Goal: Task Accomplishment & Management: Use online tool/utility

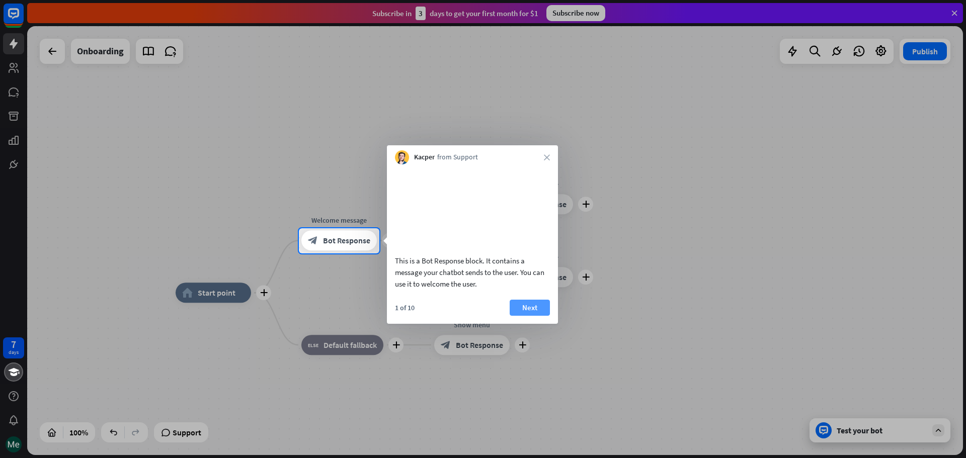
click at [530, 316] on button "Next" at bounding box center [530, 308] width 40 height 16
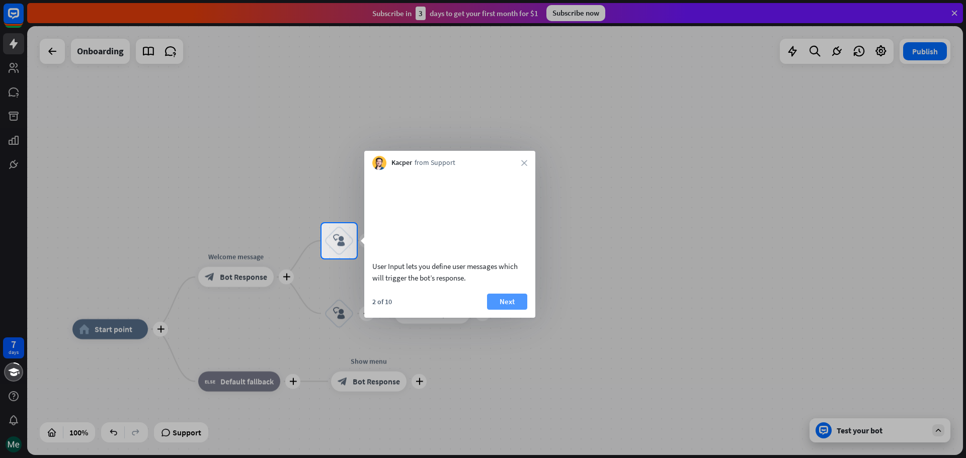
click at [516, 310] on button "Next" at bounding box center [507, 302] width 40 height 16
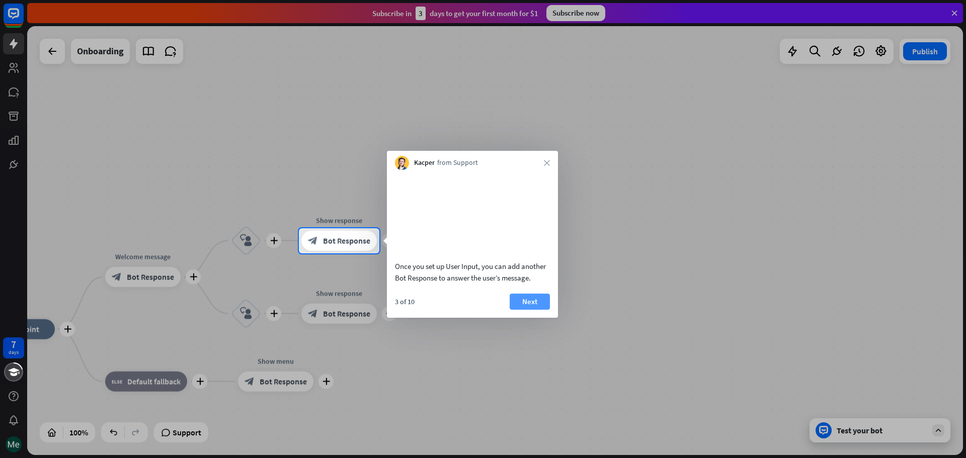
click at [528, 310] on button "Next" at bounding box center [530, 302] width 40 height 16
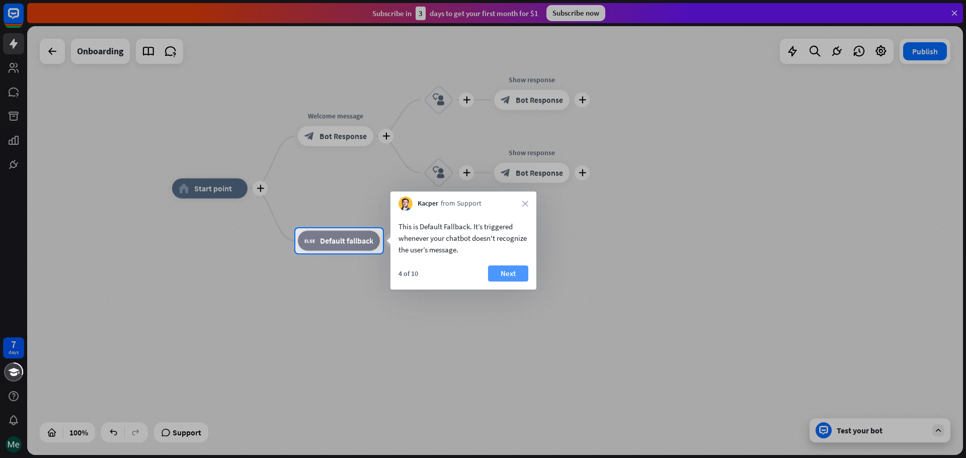
click at [513, 272] on button "Next" at bounding box center [508, 274] width 40 height 16
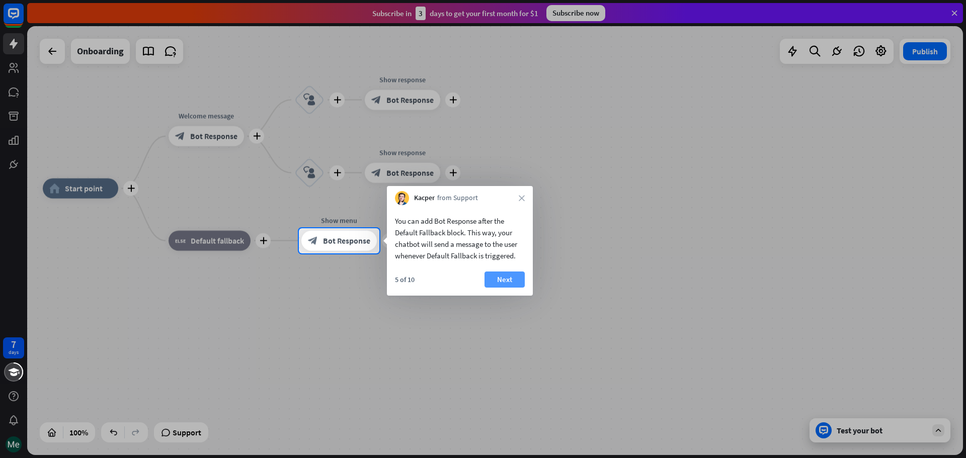
click at [506, 281] on button "Next" at bounding box center [505, 280] width 40 height 16
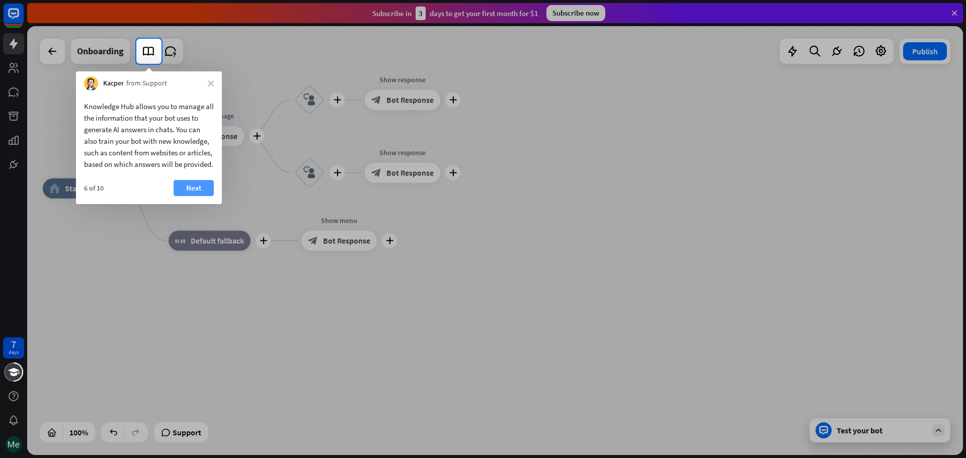
click at [196, 196] on button "Next" at bounding box center [194, 188] width 40 height 16
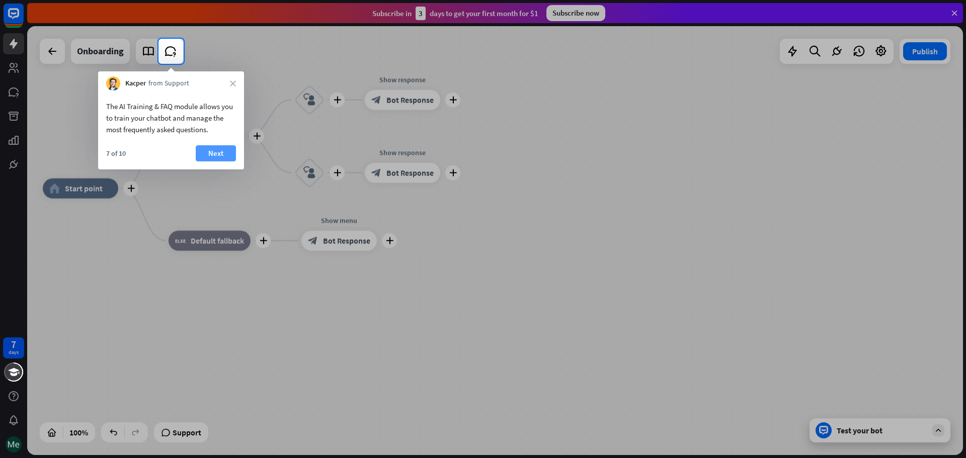
click at [219, 151] on button "Next" at bounding box center [216, 153] width 40 height 16
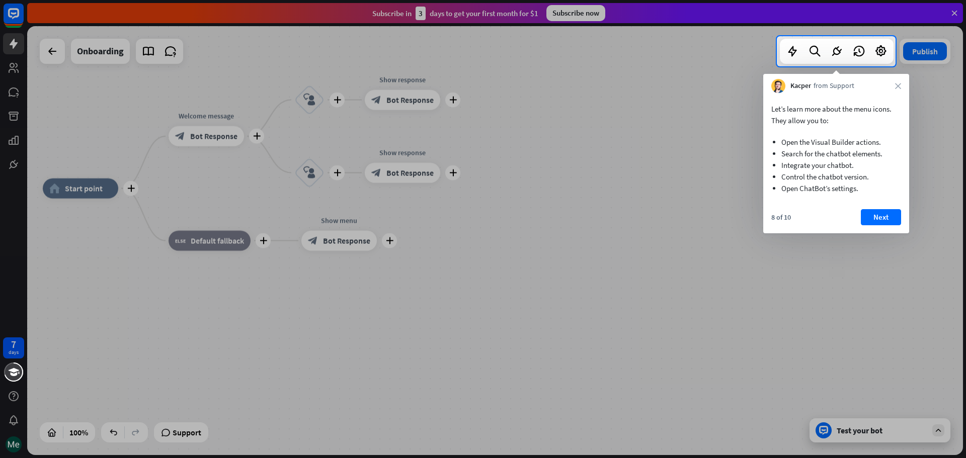
drag, startPoint x: 830, startPoint y: 155, endPoint x: 861, endPoint y: 180, distance: 39.1
click at [860, 179] on ul "Open the Visual Builder actions. Search for the chatbot elements. Integrate you…" at bounding box center [836, 162] width 130 height 73
click at [895, 216] on button "Next" at bounding box center [881, 217] width 40 height 16
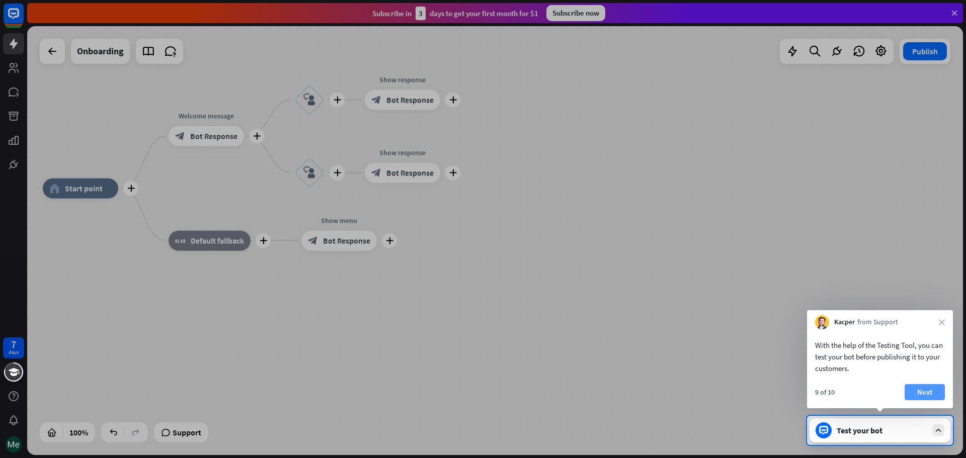
click at [932, 398] on button "Next" at bounding box center [925, 392] width 40 height 16
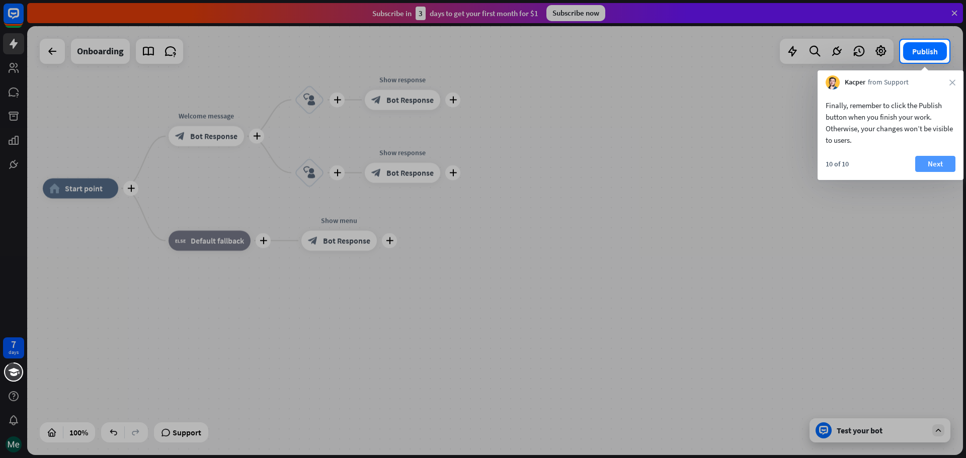
click at [944, 171] on button "Next" at bounding box center [935, 164] width 40 height 16
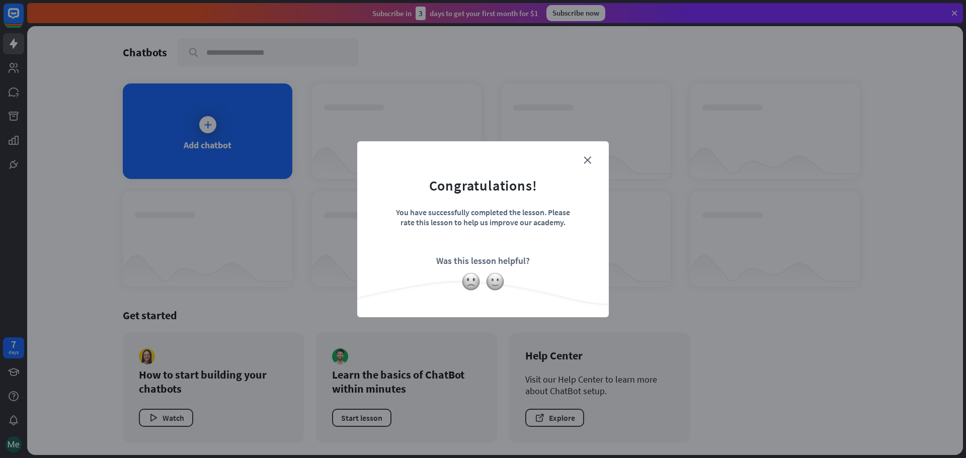
click at [583, 154] on form "Congratulations! You have successfully completed the lesson. Please rate this l…" at bounding box center [483, 214] width 226 height 120
click at [591, 161] on form "Congratulations! You have successfully completed the lesson. Please rate this l…" at bounding box center [483, 214] width 226 height 120
click at [584, 162] on icon "close" at bounding box center [588, 160] width 8 height 8
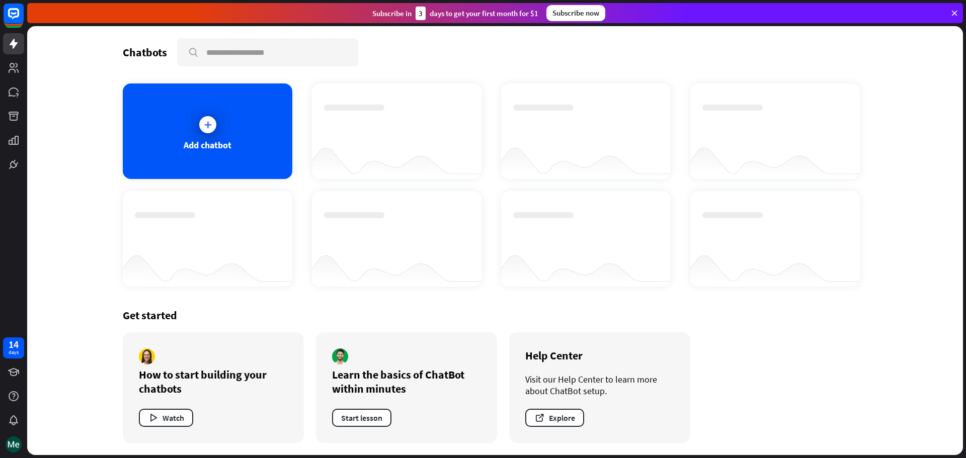
drag, startPoint x: 155, startPoint y: 377, endPoint x: 220, endPoint y: 377, distance: 64.9
click at [220, 377] on div "How to start building your chatbots" at bounding box center [213, 382] width 149 height 28
click at [209, 122] on icon at bounding box center [208, 125] width 10 height 10
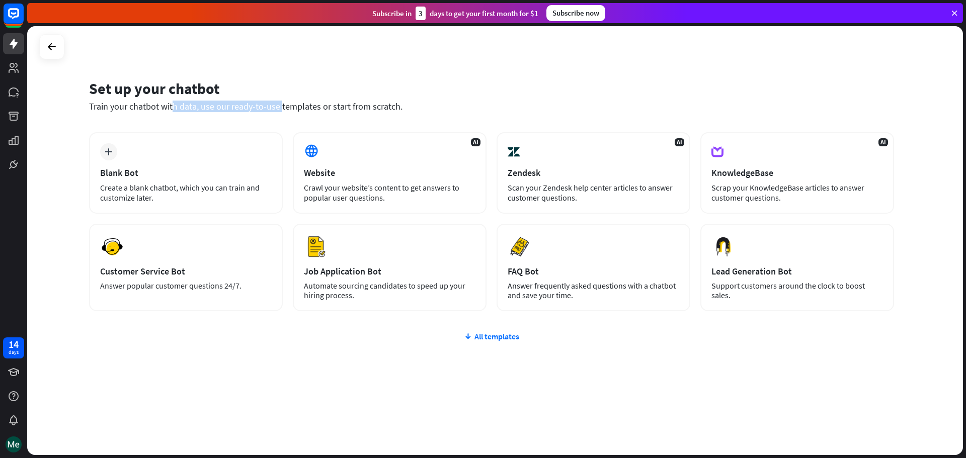
drag, startPoint x: 95, startPoint y: 100, endPoint x: 274, endPoint y: 102, distance: 179.6
click at [274, 102] on div "Set up your chatbot Train your chatbot with data, use our ready-to-use template…" at bounding box center [491, 95] width 805 height 33
click at [274, 102] on div "Train your chatbot with data, use our ready-to-use templates or start from scra…" at bounding box center [491, 107] width 805 height 12
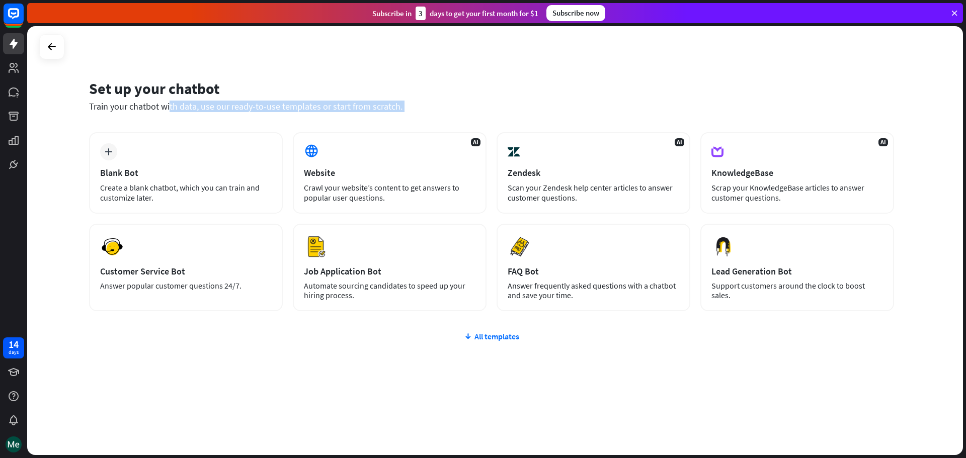
click at [282, 102] on div "Train your chatbot with data, use our ready-to-use templates or start from scra…" at bounding box center [491, 107] width 805 height 12
click at [296, 104] on div "Train your chatbot with data, use our ready-to-use templates or start from scra…" at bounding box center [491, 107] width 805 height 12
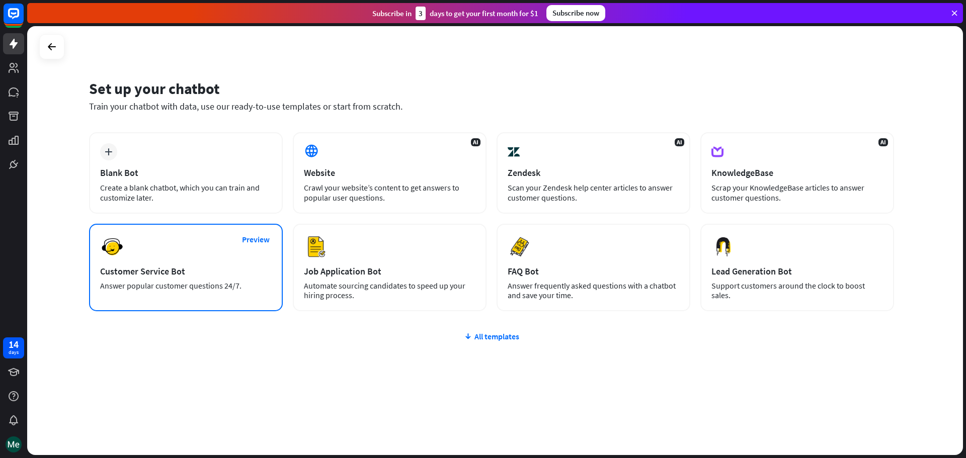
click at [182, 247] on div "Preview Customer Service Bot Answer popular customer questions 24/7." at bounding box center [186, 268] width 194 height 88
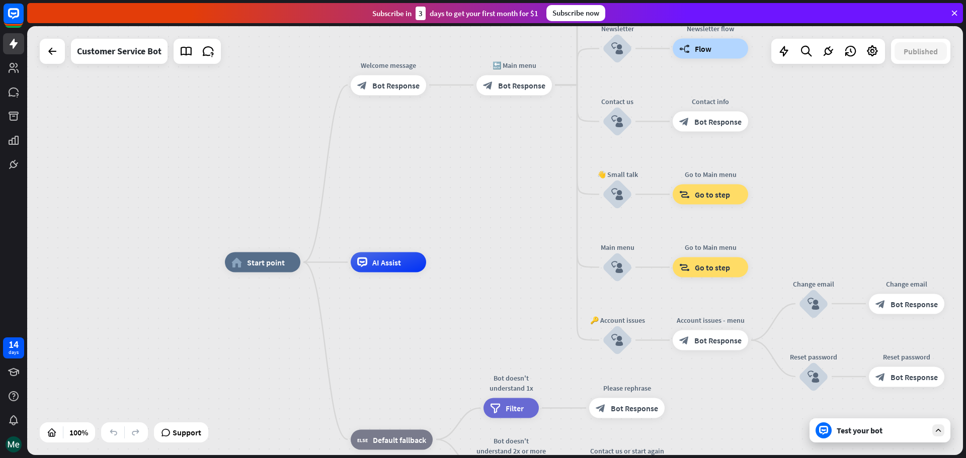
drag, startPoint x: 518, startPoint y: 180, endPoint x: 528, endPoint y: 202, distance: 24.1
click at [528, 202] on div "home_2 Start point Welcome message block_bot_response Bot Response 🔙 Main menu …" at bounding box center [495, 240] width 936 height 429
click at [267, 262] on span "Start point" at bounding box center [266, 263] width 38 height 10
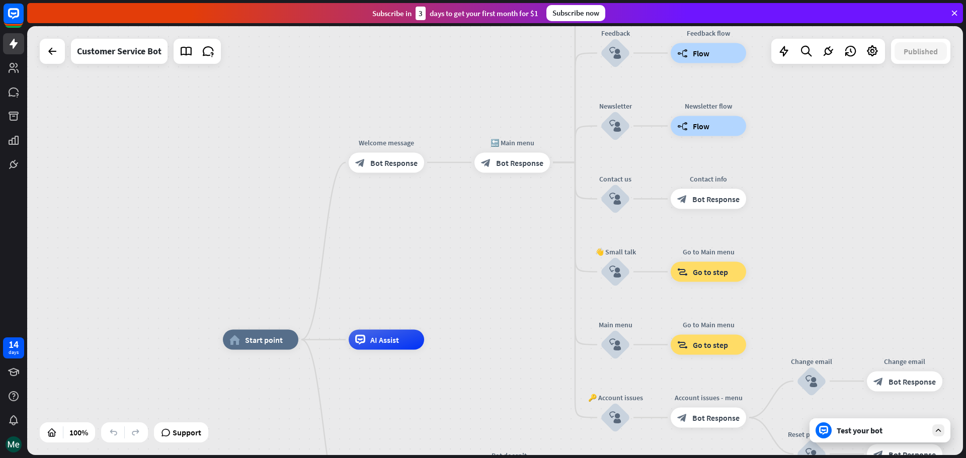
drag, startPoint x: 252, startPoint y: 323, endPoint x: 250, endPoint y: 400, distance: 77.5
click at [399, 159] on span "Bot Response" at bounding box center [393, 162] width 47 height 10
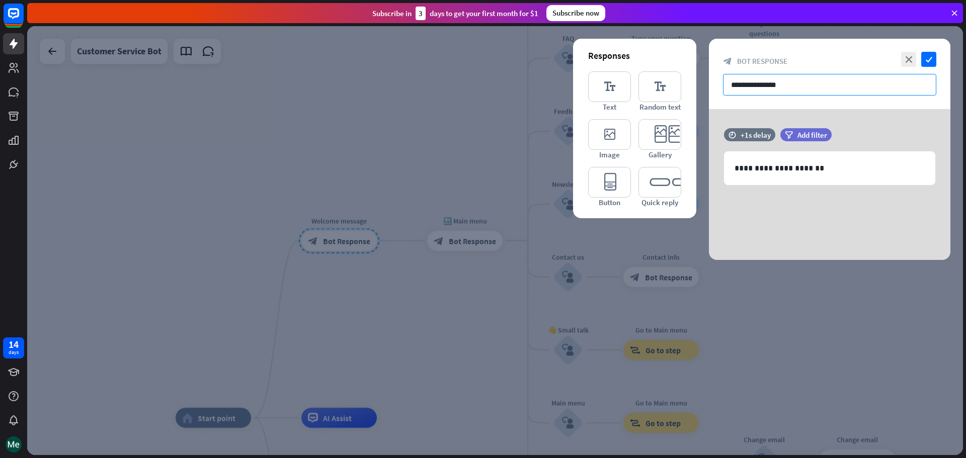
click at [780, 83] on input "**********" at bounding box center [829, 85] width 213 height 22
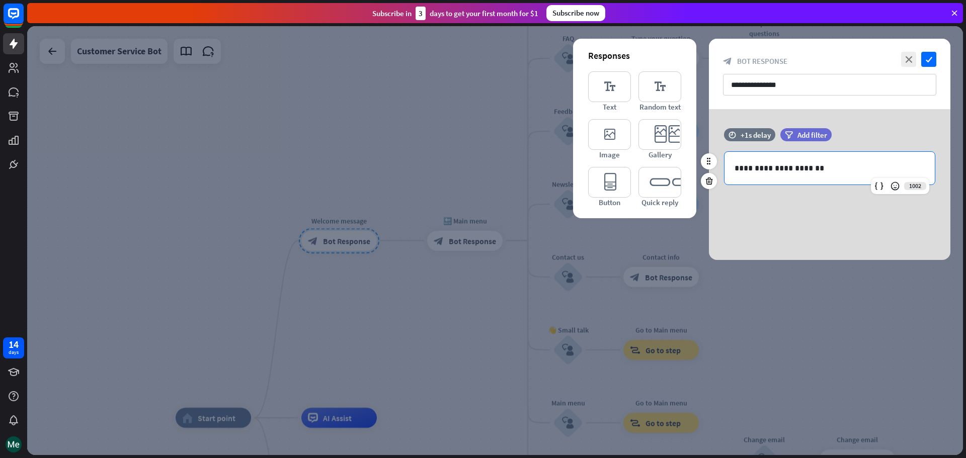
click at [781, 162] on div "**********" at bounding box center [830, 168] width 210 height 33
click at [838, 166] on p "**********" at bounding box center [830, 168] width 190 height 13
click at [850, 166] on p "**********" at bounding box center [830, 168] width 190 height 13
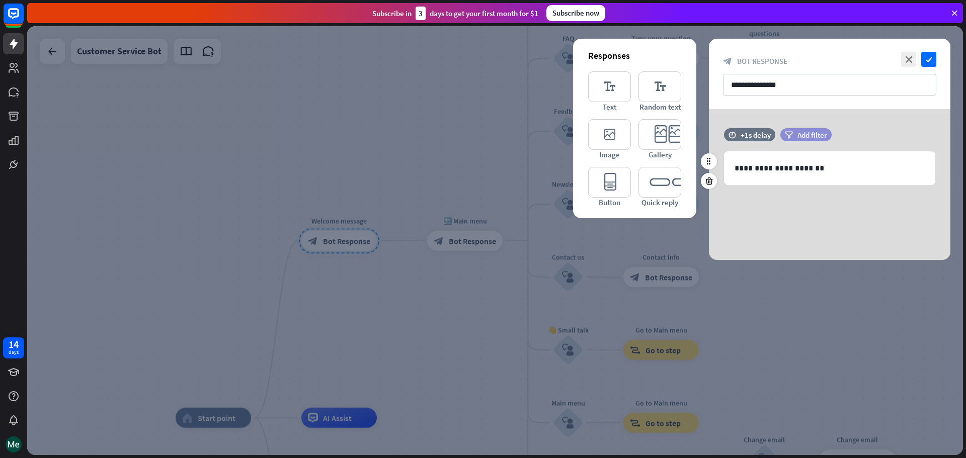
click at [805, 140] on div "filter Add filter" at bounding box center [805, 134] width 51 height 13
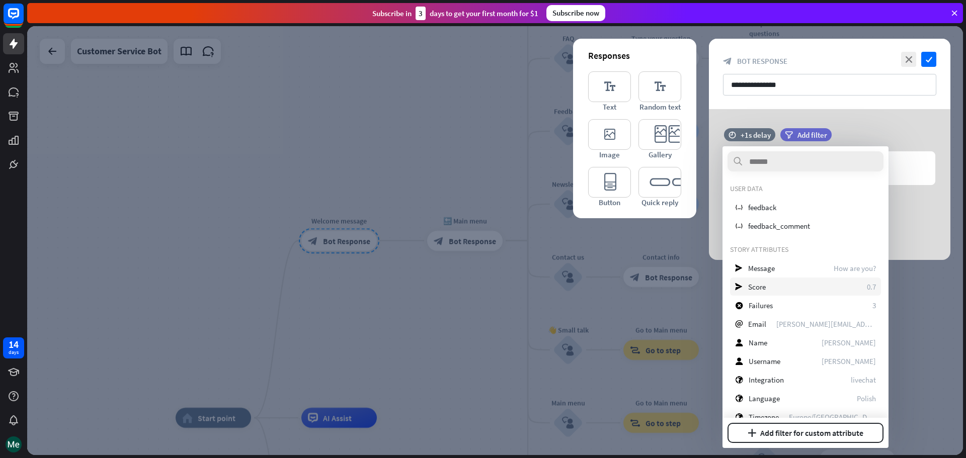
click at [744, 289] on div "send Score 0.7" at bounding box center [805, 287] width 151 height 18
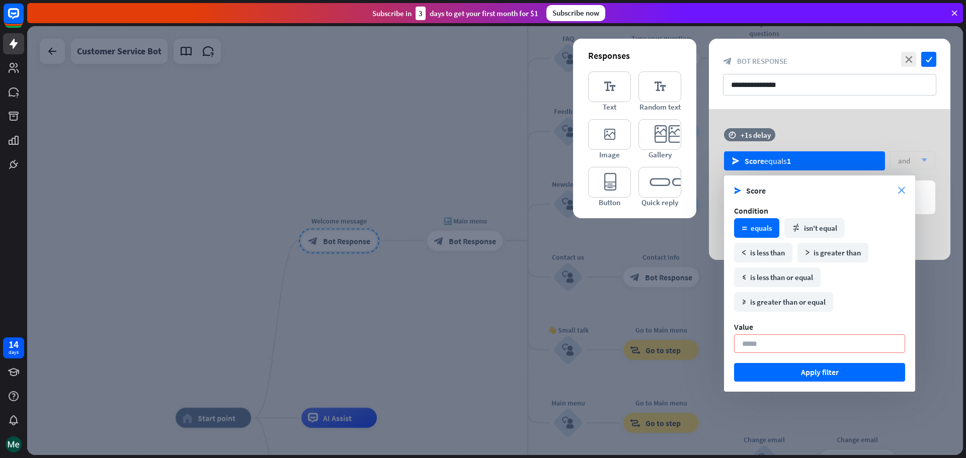
click at [902, 191] on icon "close" at bounding box center [901, 190] width 7 height 7
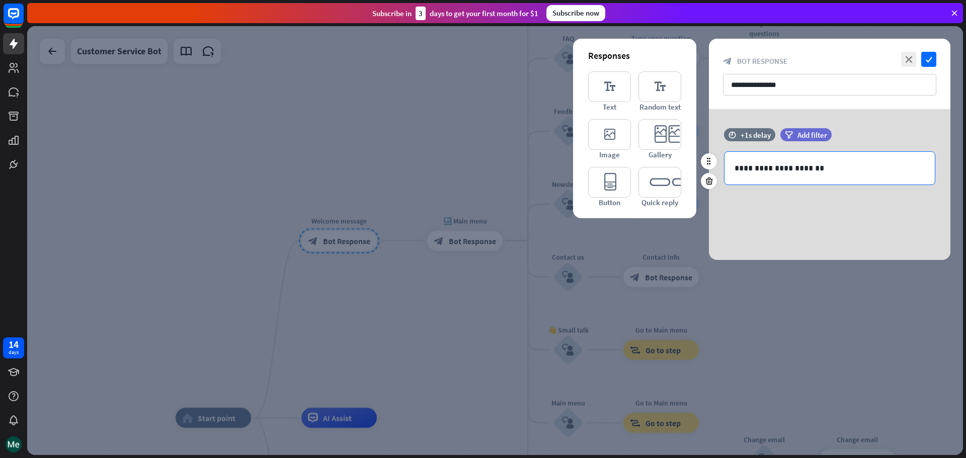
click at [809, 160] on div "**********" at bounding box center [830, 168] width 210 height 33
click at [810, 136] on span "Add filter" at bounding box center [812, 135] width 30 height 10
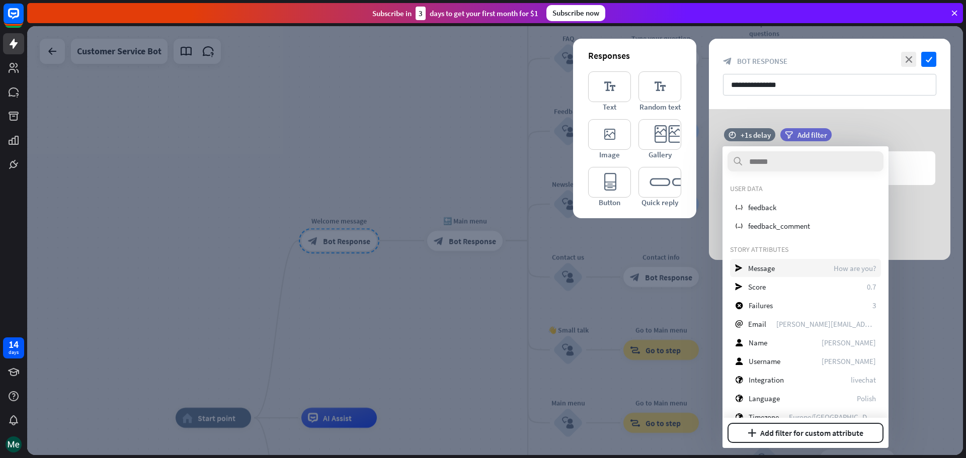
click at [769, 265] on span "Message" at bounding box center [761, 269] width 27 height 10
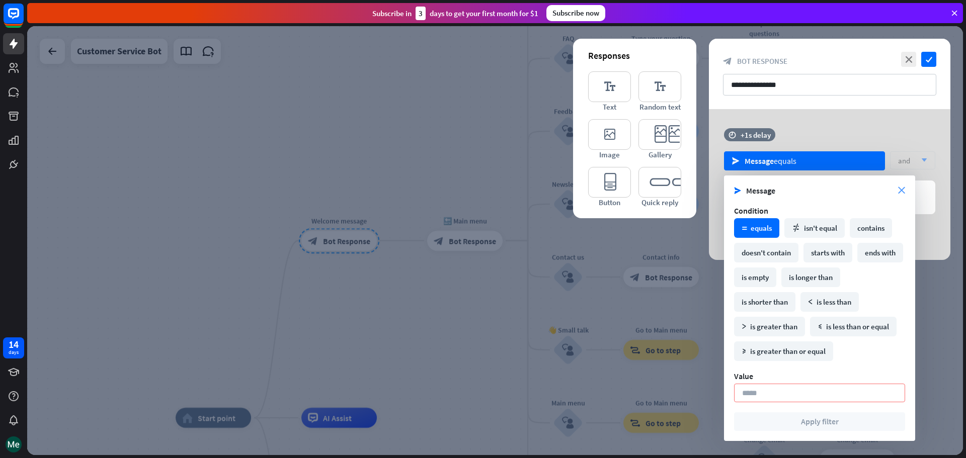
click at [898, 189] on icon "close" at bounding box center [901, 190] width 7 height 7
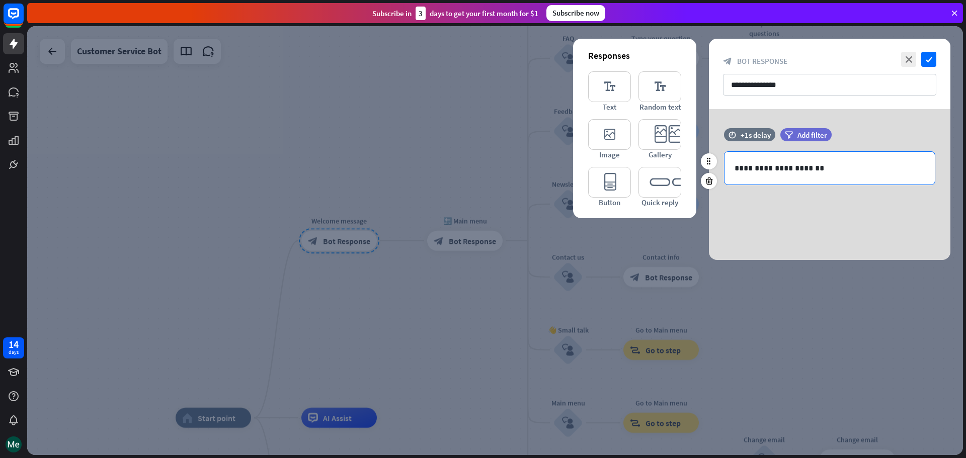
click at [774, 176] on div "**********" at bounding box center [830, 168] width 210 height 33
click at [765, 162] on p "**********" at bounding box center [830, 168] width 190 height 13
click at [749, 130] on div "+1s delay" at bounding box center [756, 135] width 30 height 10
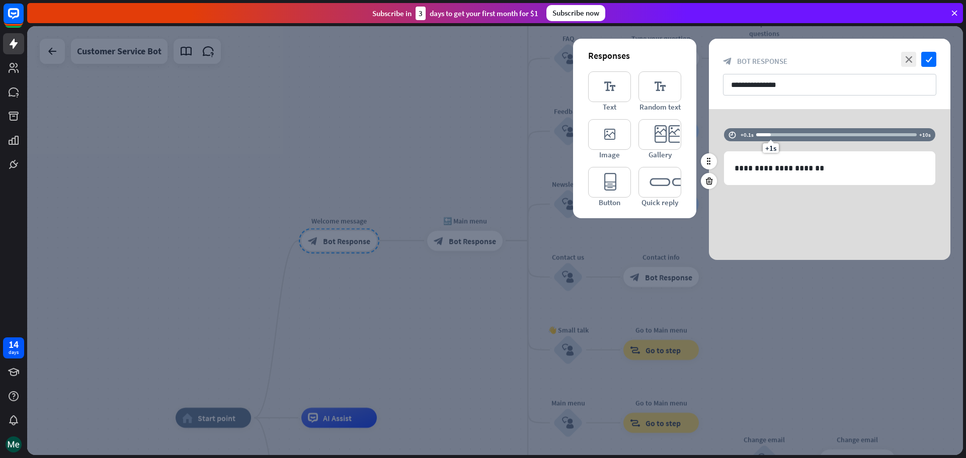
drag, startPoint x: 765, startPoint y: 135, endPoint x: 742, endPoint y: 135, distance: 23.2
click at [742, 135] on div "time +0.1s +1s +10s" at bounding box center [829, 134] width 211 height 13
click at [729, 133] on icon "time" at bounding box center [733, 134] width 8 height 7
click at [947, 130] on div "time +0.1s +1s +10s" at bounding box center [830, 139] width 242 height 23
click at [767, 132] on div "+1s delay" at bounding box center [756, 135] width 30 height 10
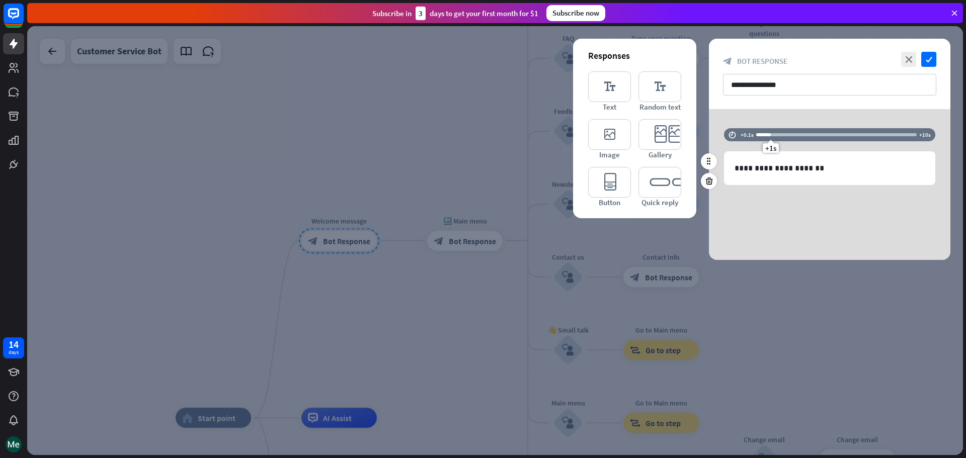
click at [769, 148] on span "+1s" at bounding box center [770, 148] width 11 height 10
drag, startPoint x: 769, startPoint y: 148, endPoint x: 753, endPoint y: 147, distance: 16.6
click at [753, 147] on div "**********" at bounding box center [830, 184] width 242 height 151
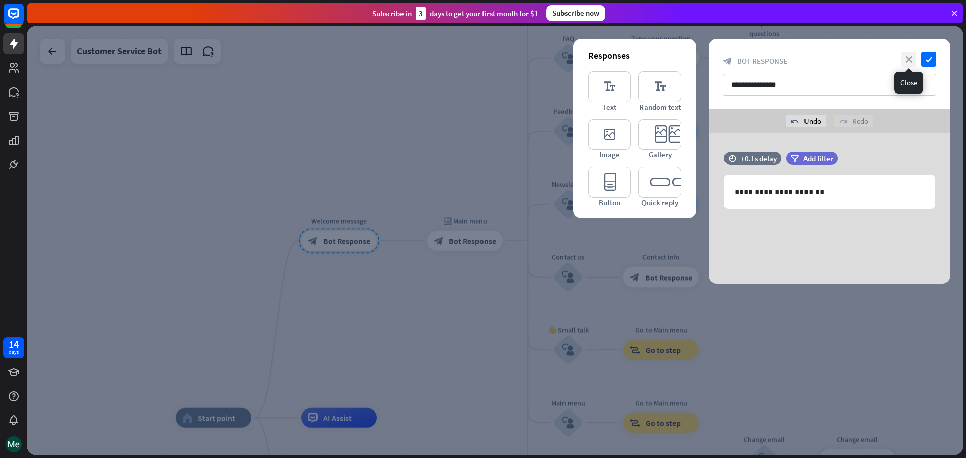
click at [902, 60] on icon "close" at bounding box center [908, 59] width 15 height 15
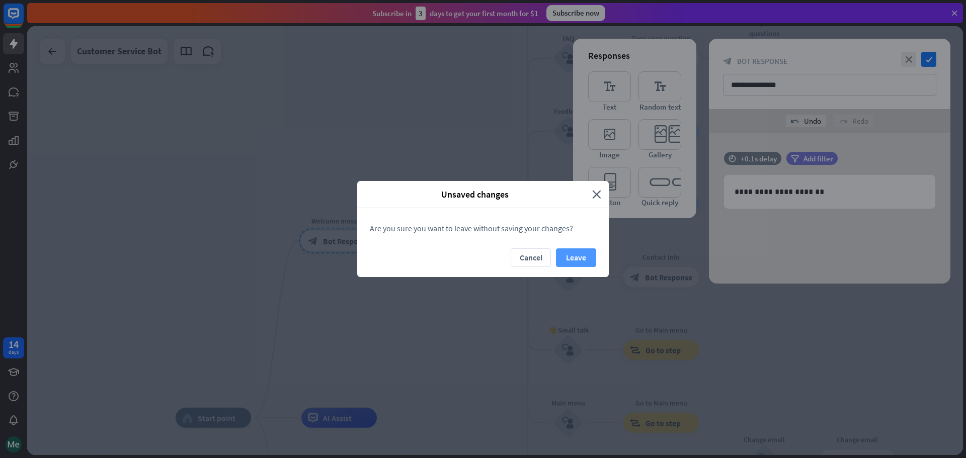
click at [575, 258] on button "Leave" at bounding box center [576, 258] width 40 height 19
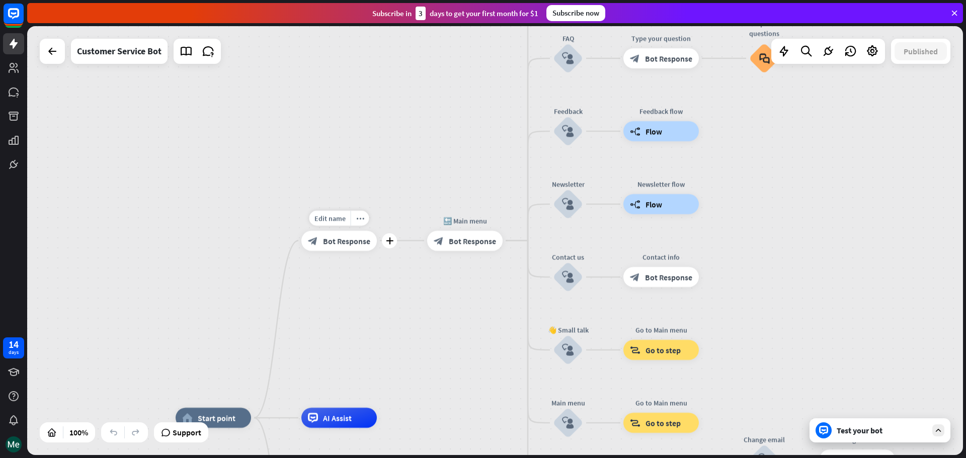
click at [360, 246] on div "block_bot_response Bot Response" at bounding box center [338, 241] width 75 height 20
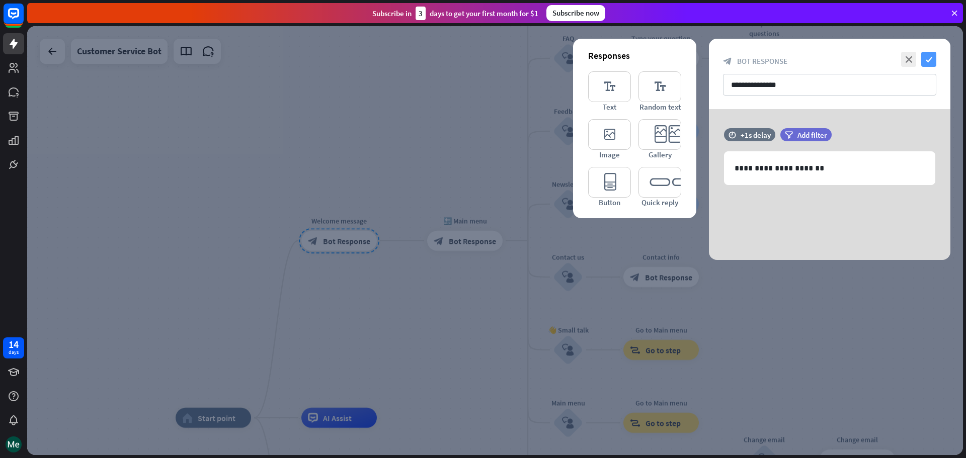
click at [927, 56] on icon "check" at bounding box center [928, 59] width 15 height 15
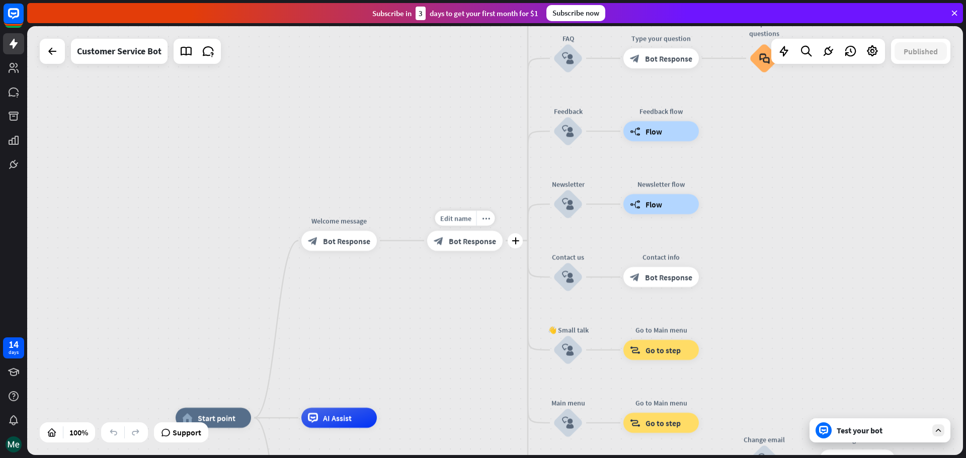
click at [451, 241] on span "Bot Response" at bounding box center [472, 241] width 47 height 10
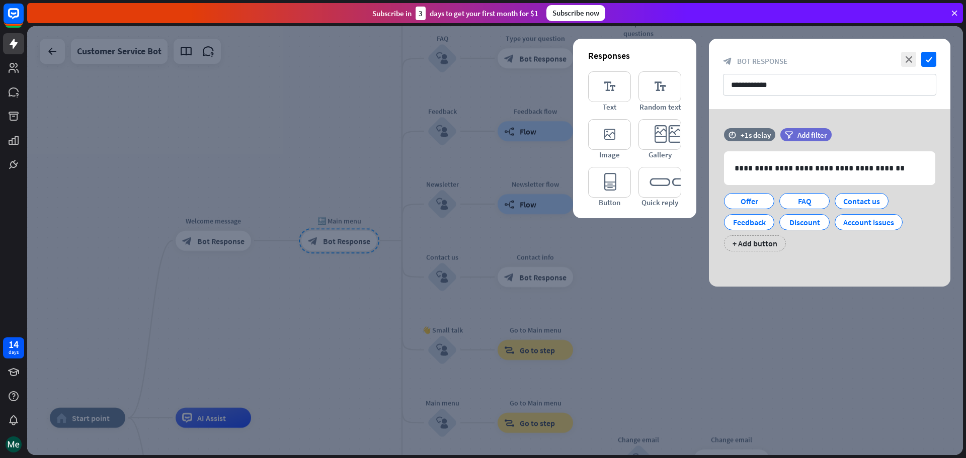
click at [684, 386] on div at bounding box center [495, 240] width 936 height 429
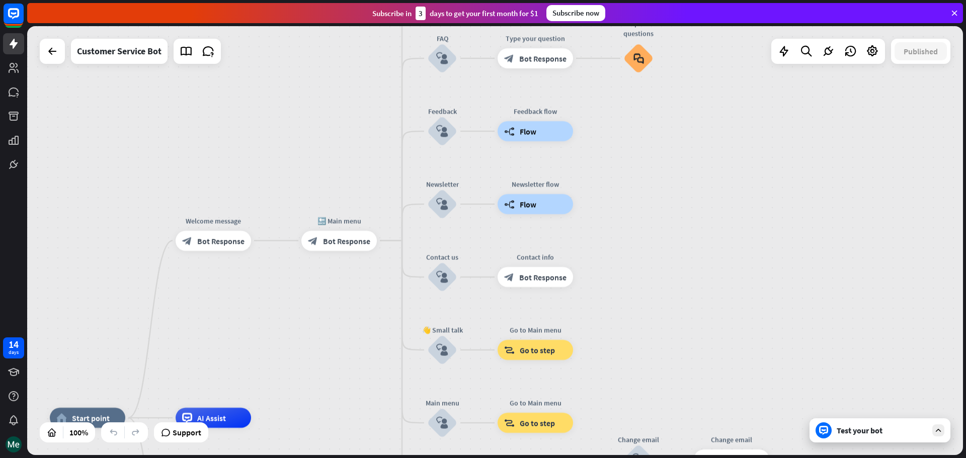
click at [887, 427] on div "Test your bot" at bounding box center [882, 431] width 91 height 10
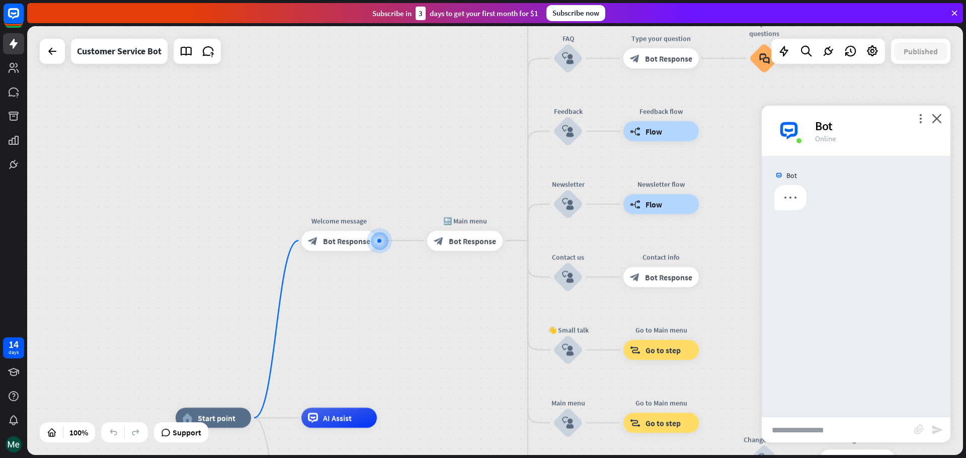
click at [877, 426] on input "text" at bounding box center [838, 430] width 152 height 25
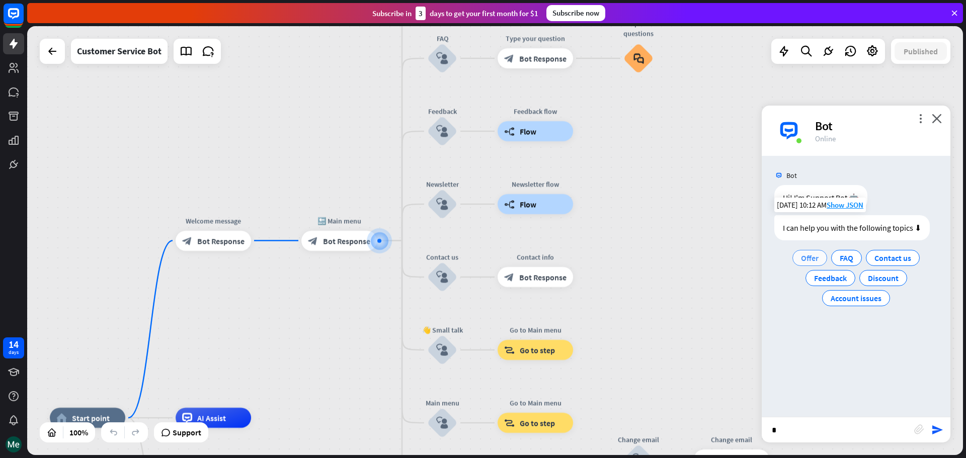
type input "*"
click at [808, 255] on span "Offer" at bounding box center [810, 258] width 18 height 10
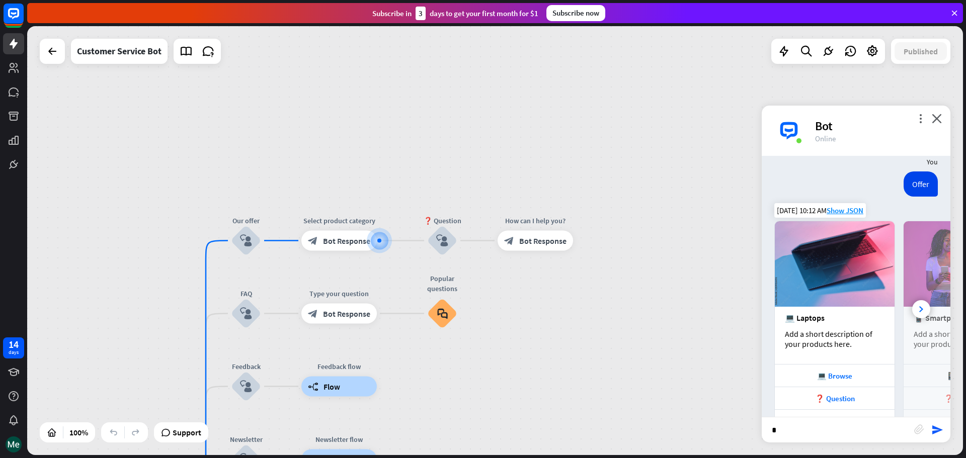
scroll to position [124, 0]
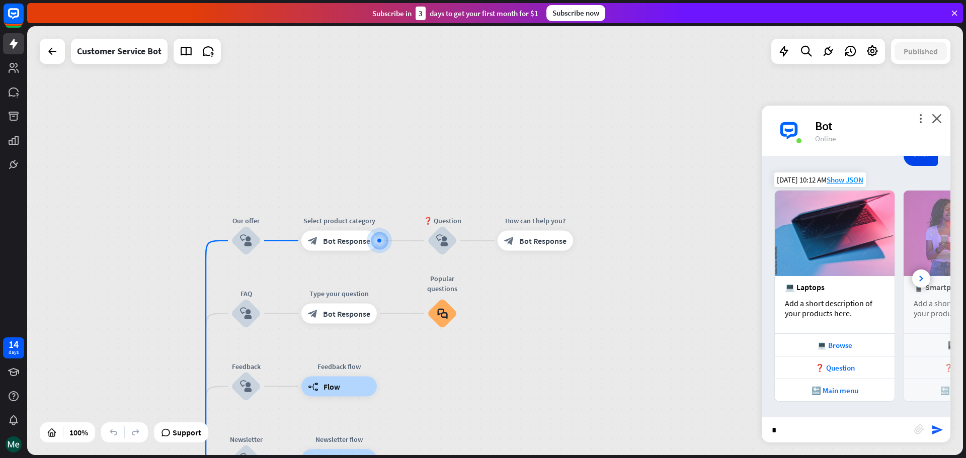
drag, startPoint x: 920, startPoint y: 299, endPoint x: 844, endPoint y: 299, distance: 75.5
click at [844, 299] on div "💻 Laptops Add a short description of your products here. 💻 Browse ❓ Question 🔙 …" at bounding box center [856, 296] width 189 height 212
click at [923, 279] on div "📱 Smartphones Add a short description of your products here." at bounding box center [964, 304] width 120 height 57
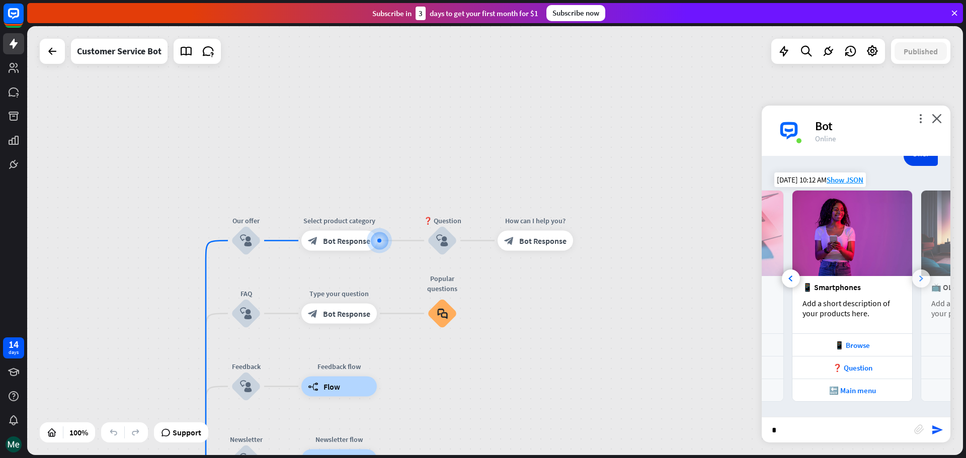
click at [919, 278] on icon at bounding box center [921, 279] width 4 height 6
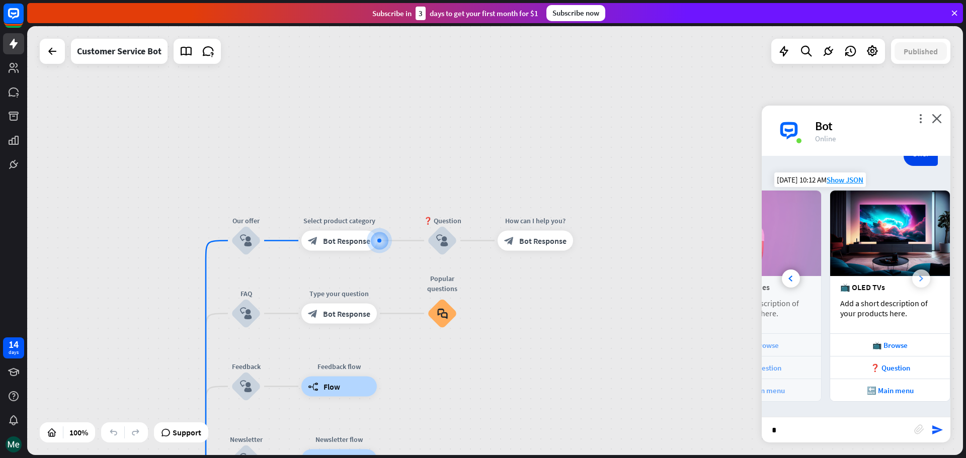
scroll to position [0, 222]
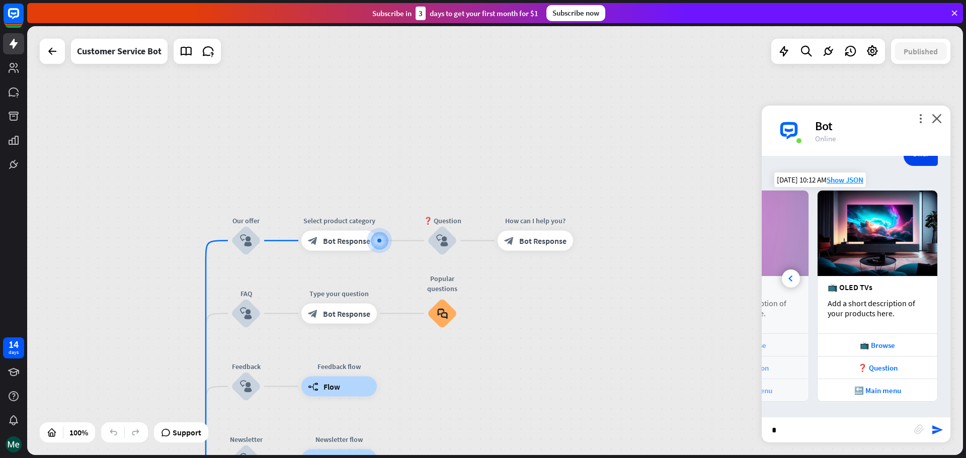
click at [912, 278] on div "📺 OLED TVs Add a short description of your products here." at bounding box center [878, 304] width 120 height 57
click at [938, 120] on icon "close" at bounding box center [937, 119] width 10 height 10
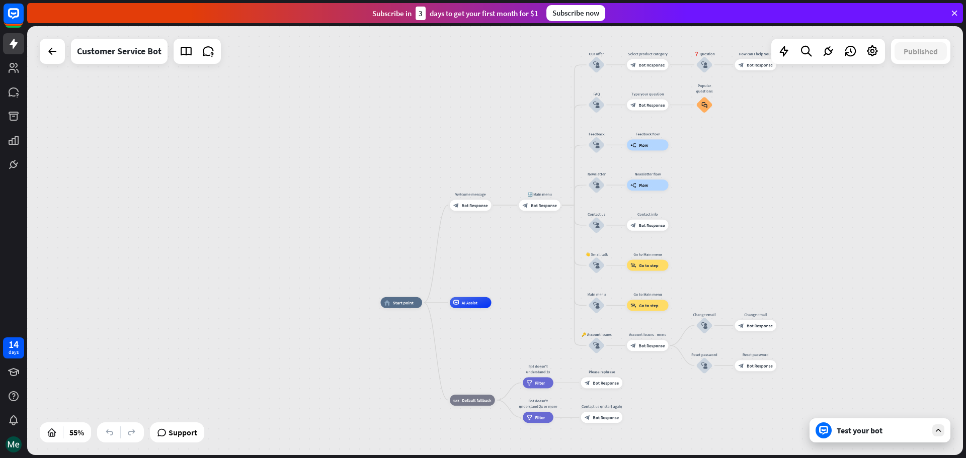
drag, startPoint x: 803, startPoint y: 360, endPoint x: 898, endPoint y: 179, distance: 205.0
click at [898, 179] on div "home_2 Start point Welcome message block_bot_response Bot Response 🔙 Main menu …" at bounding box center [495, 240] width 936 height 429
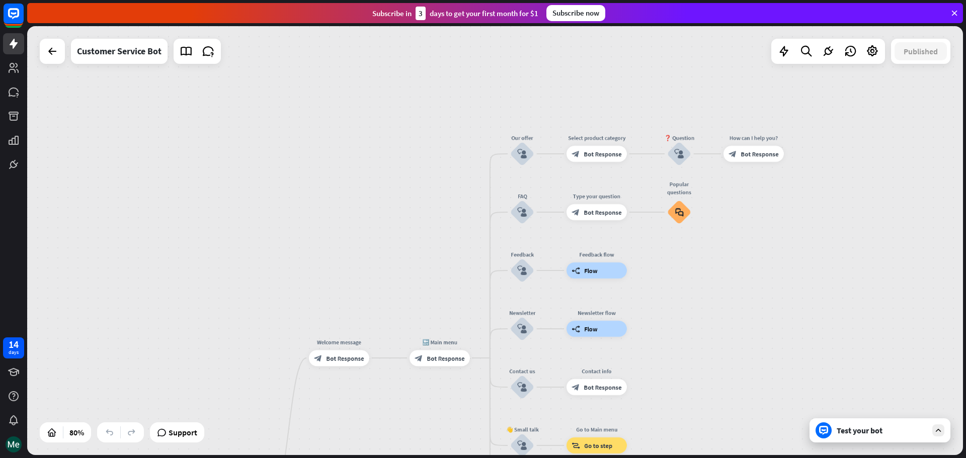
drag, startPoint x: 512, startPoint y: 136, endPoint x: 430, endPoint y: 271, distance: 157.8
click at [430, 271] on div "home_2 Start point Welcome message block_bot_response Bot Response 🔙 Main menu …" at bounding box center [495, 240] width 936 height 429
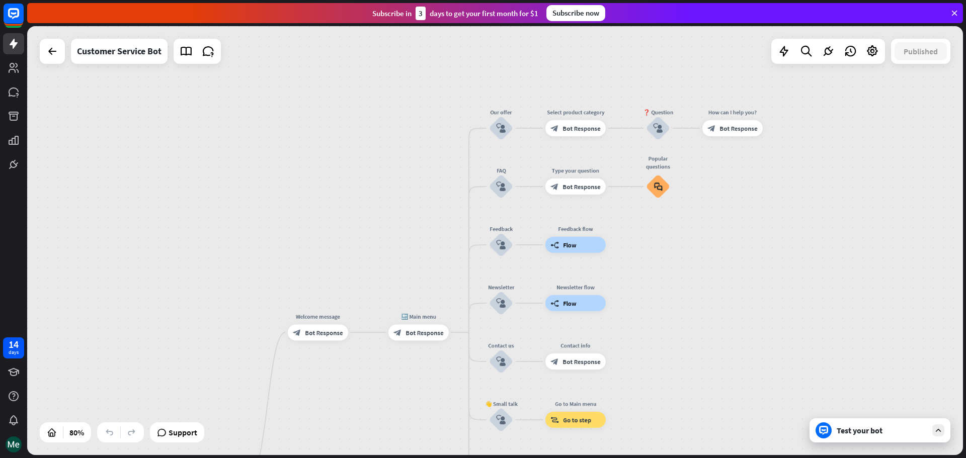
drag, startPoint x: 724, startPoint y: 319, endPoint x: 706, endPoint y: 288, distance: 35.4
click at [706, 288] on div "home_2 Start point Welcome message block_bot_response Bot Response 🔙 Main menu …" at bounding box center [495, 240] width 936 height 429
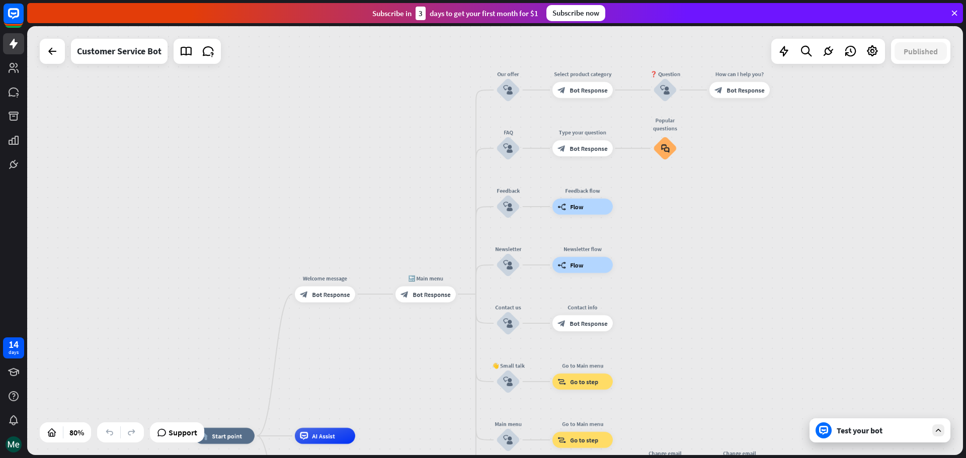
drag, startPoint x: 734, startPoint y: 318, endPoint x: 741, endPoint y: 280, distance: 38.4
click at [741, 280] on div "home_2 Start point Welcome message block_bot_response Bot Response 🔙 Main menu …" at bounding box center [495, 240] width 936 height 429
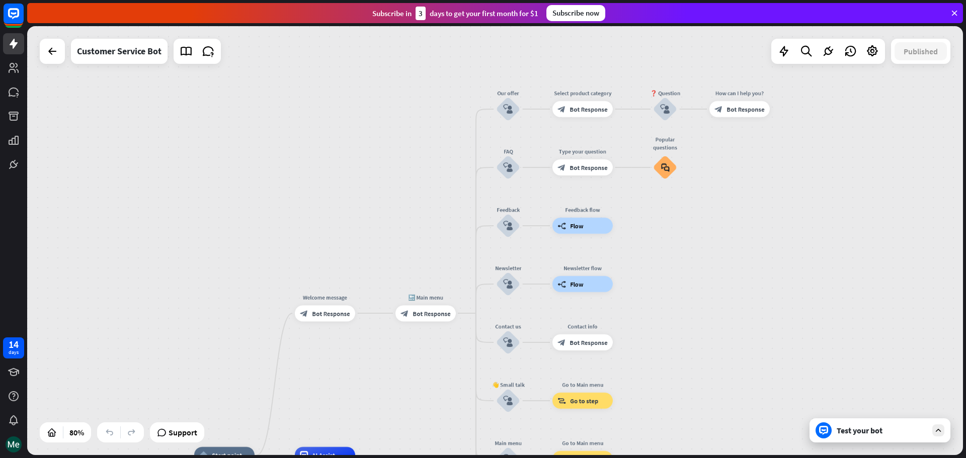
drag, startPoint x: 911, startPoint y: 138, endPoint x: 911, endPoint y: 157, distance: 19.1
click at [911, 157] on div "home_2 Start point Welcome message block_bot_response Bot Response 🔙 Main menu …" at bounding box center [495, 240] width 936 height 429
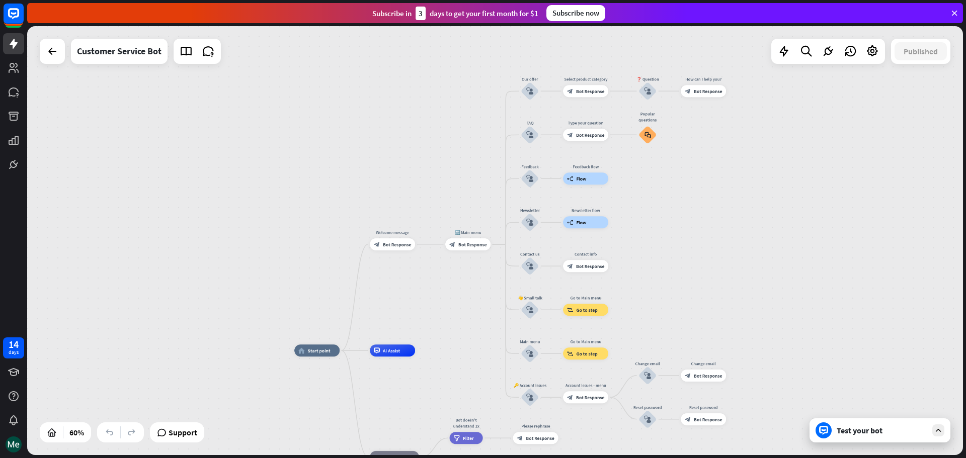
drag, startPoint x: 860, startPoint y: 217, endPoint x: 810, endPoint y: 190, distance: 57.6
click at [810, 190] on div "home_2 Start point Welcome message block_bot_response Bot Response 🔙 Main menu …" at bounding box center [495, 240] width 936 height 429
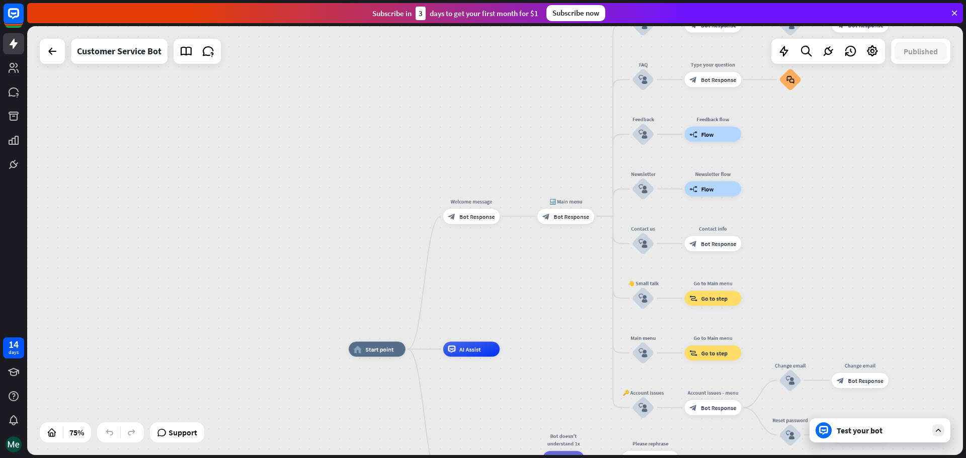
drag, startPoint x: 491, startPoint y: 316, endPoint x: 414, endPoint y: 214, distance: 128.3
click at [414, 214] on div "home_2 Start point Welcome message block_bot_response Bot Response 🔙 Main menu …" at bounding box center [495, 240] width 936 height 429
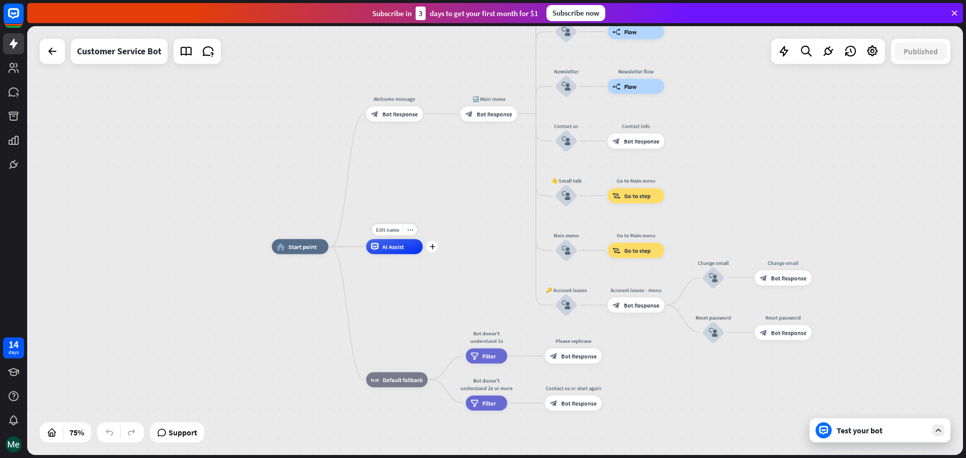
click at [384, 243] on span "AI Assist" at bounding box center [393, 247] width 22 height 8
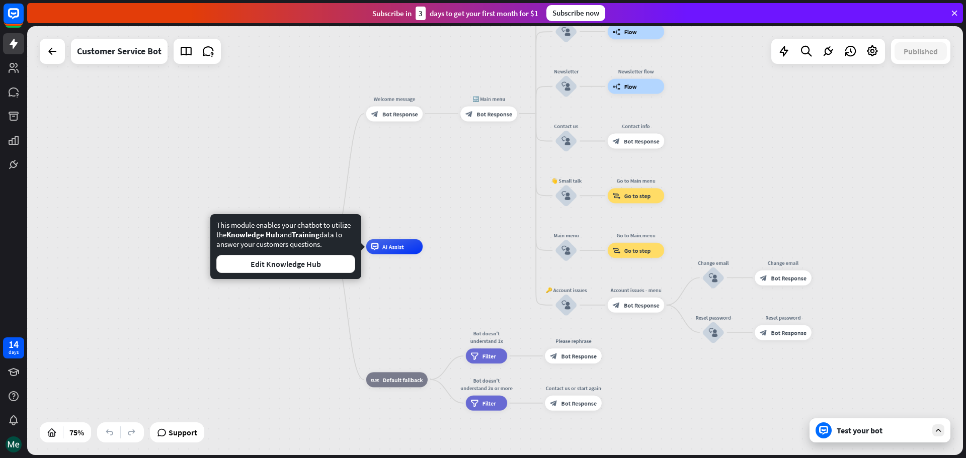
drag, startPoint x: 222, startPoint y: 227, endPoint x: 341, endPoint y: 242, distance: 119.7
click at [341, 242] on div "This module enables your chatbot to utilize the Knowledge Hub and Training data…" at bounding box center [285, 246] width 139 height 53
click at [319, 262] on button "Edit Knowledge Hub" at bounding box center [285, 264] width 139 height 18
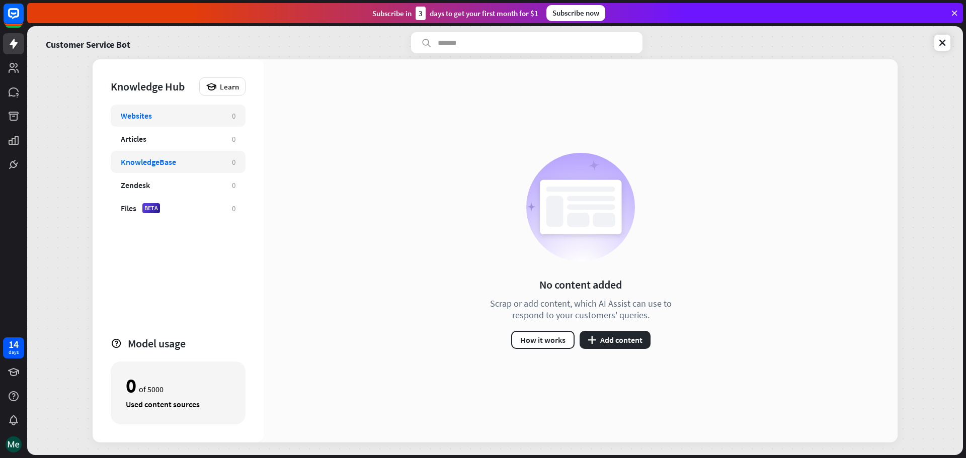
click at [181, 158] on div "KnowledgeBase" at bounding box center [171, 162] width 101 height 10
click at [174, 187] on div "Zendesk" at bounding box center [171, 185] width 101 height 10
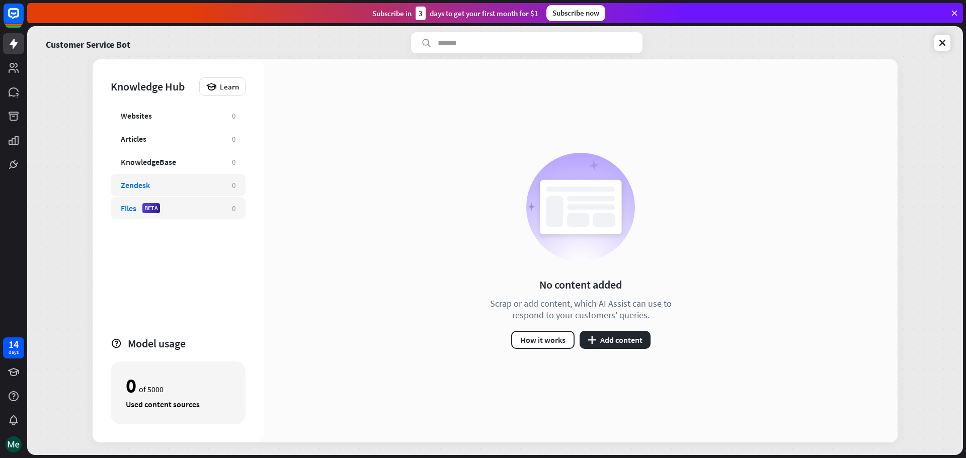
click at [187, 204] on div "Files BETA" at bounding box center [171, 208] width 101 height 10
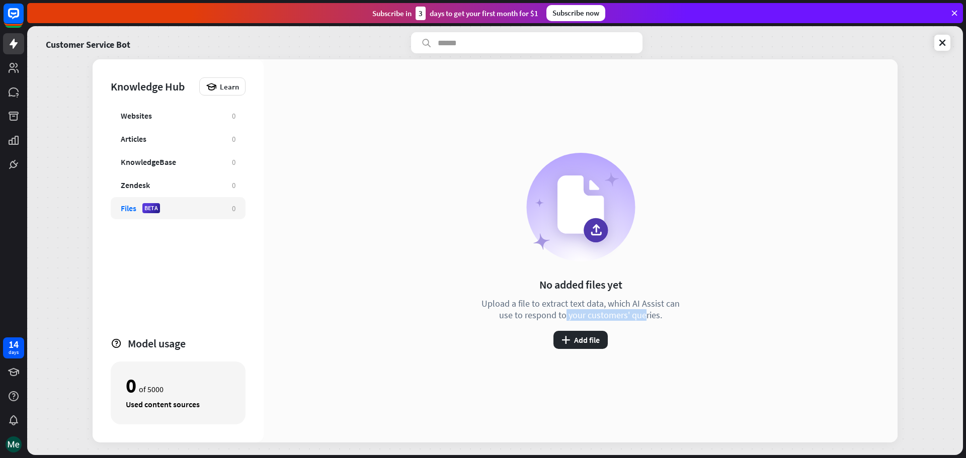
drag, startPoint x: 530, startPoint y: 311, endPoint x: 622, endPoint y: 310, distance: 91.6
click at [622, 310] on div "Upload a file to extract text data, which AI Assist can use to respond to your …" at bounding box center [580, 309] width 206 height 23
click at [624, 310] on div "Upload a file to extract text data, which AI Assist can use to respond to your …" at bounding box center [580, 309] width 206 height 23
drag, startPoint x: 624, startPoint y: 310, endPoint x: 531, endPoint y: 303, distance: 93.3
click at [531, 303] on div "Upload a file to extract text data, which AI Assist can use to respond to your …" at bounding box center [580, 309] width 206 height 23
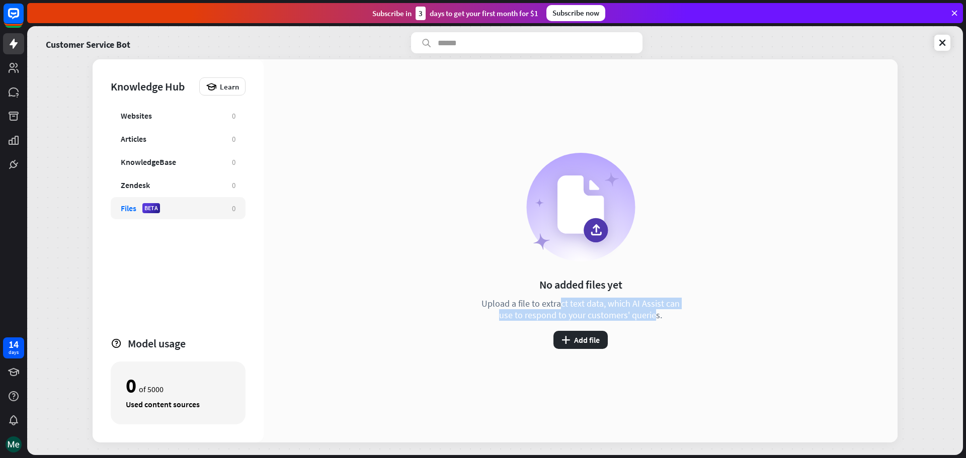
click at [531, 303] on div "Upload a file to extract text data, which AI Assist can use to respond to your …" at bounding box center [580, 309] width 206 height 23
click at [941, 42] on icon at bounding box center [942, 43] width 10 height 10
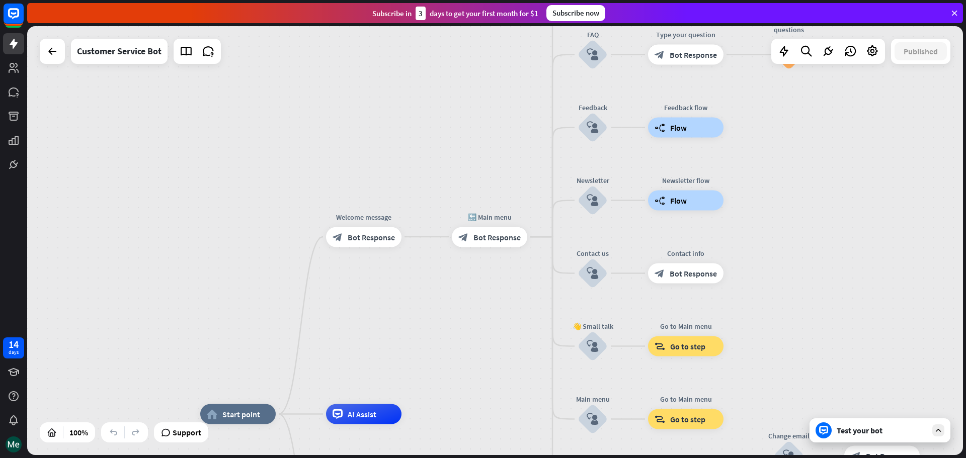
drag, startPoint x: 532, startPoint y: 172, endPoint x: 519, endPoint y: 353, distance: 181.6
click at [519, 353] on div "home_2 Start point Welcome message block_bot_response Bot Response 🔙 Main menu …" at bounding box center [495, 240] width 936 height 429
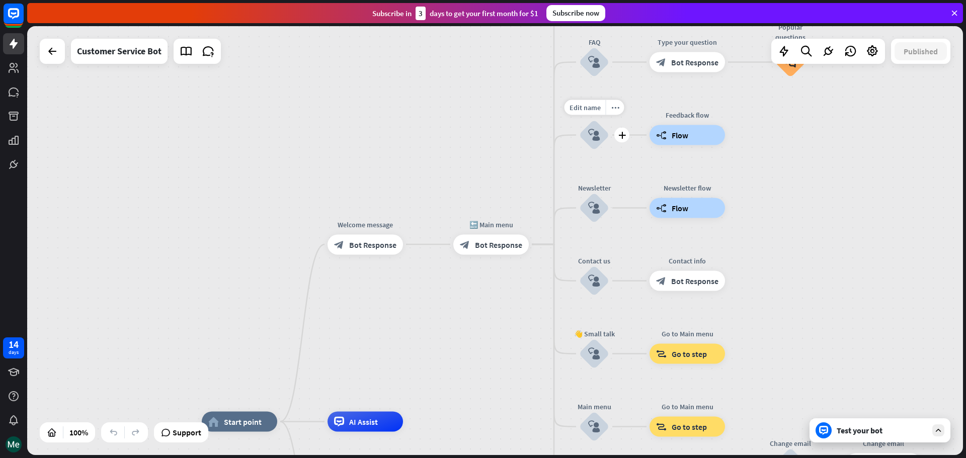
click at [594, 133] on icon "block_user_input" at bounding box center [594, 135] width 12 height 12
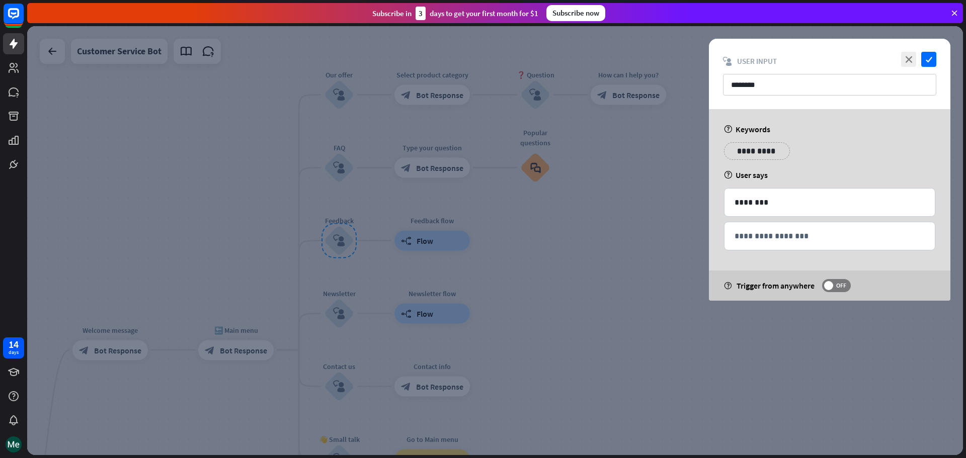
drag, startPoint x: 741, startPoint y: 125, endPoint x: 776, endPoint y: 124, distance: 35.2
click at [776, 124] on div "**********" at bounding box center [830, 205] width 242 height 192
drag, startPoint x: 744, startPoint y: 174, endPoint x: 776, endPoint y: 173, distance: 32.2
click at [776, 173] on div "help User says" at bounding box center [829, 175] width 211 height 10
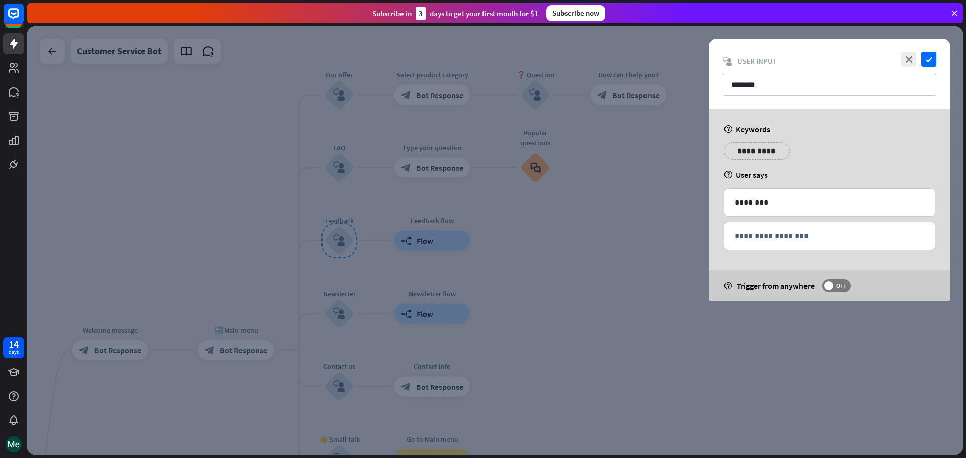
click at [776, 173] on div "help User says" at bounding box center [829, 175] width 211 height 10
click at [770, 196] on div "********" at bounding box center [830, 203] width 210 height 28
click at [767, 235] on p "**********" at bounding box center [830, 236] width 190 height 13
click at [767, 205] on p "********" at bounding box center [830, 202] width 190 height 13
click at [830, 173] on div "help User says" at bounding box center [829, 175] width 211 height 10
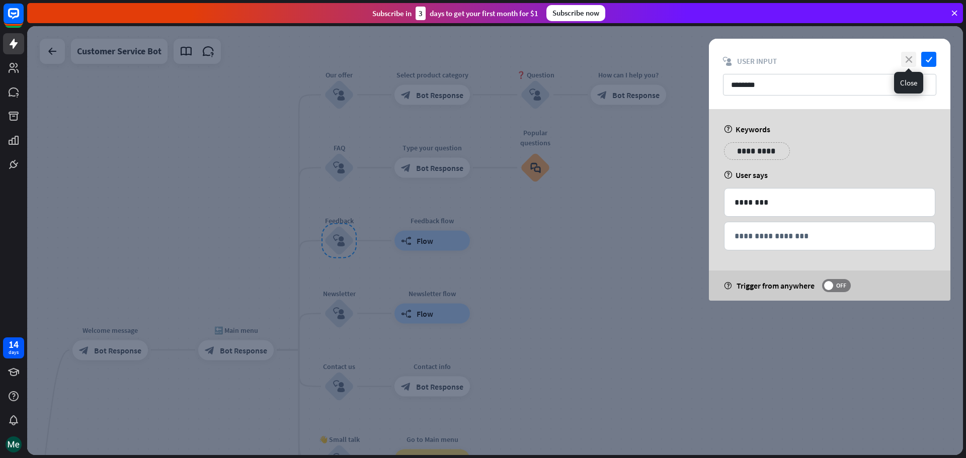
click at [907, 60] on icon "close" at bounding box center [908, 59] width 15 height 15
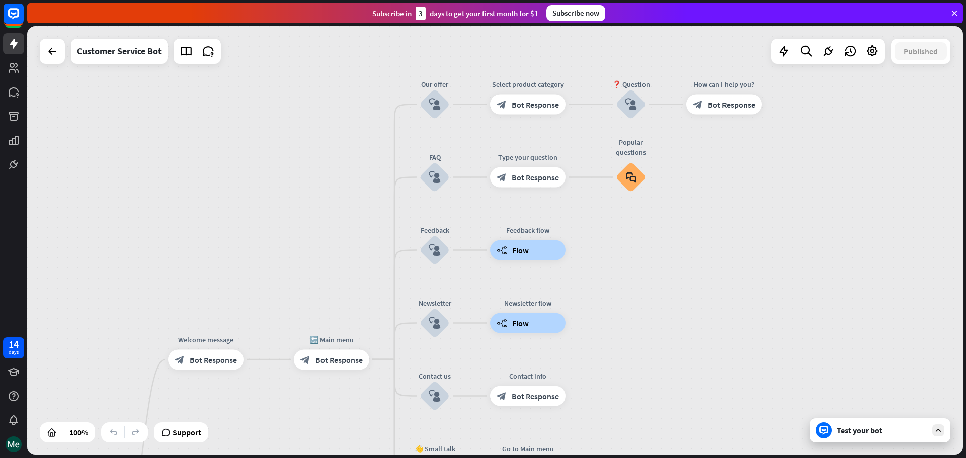
drag, startPoint x: 573, startPoint y: 278, endPoint x: 677, endPoint y: 287, distance: 104.5
click at [677, 287] on div "home_2 Start point Welcome message block_bot_response Bot Response 🔙 Main menu …" at bounding box center [495, 240] width 936 height 429
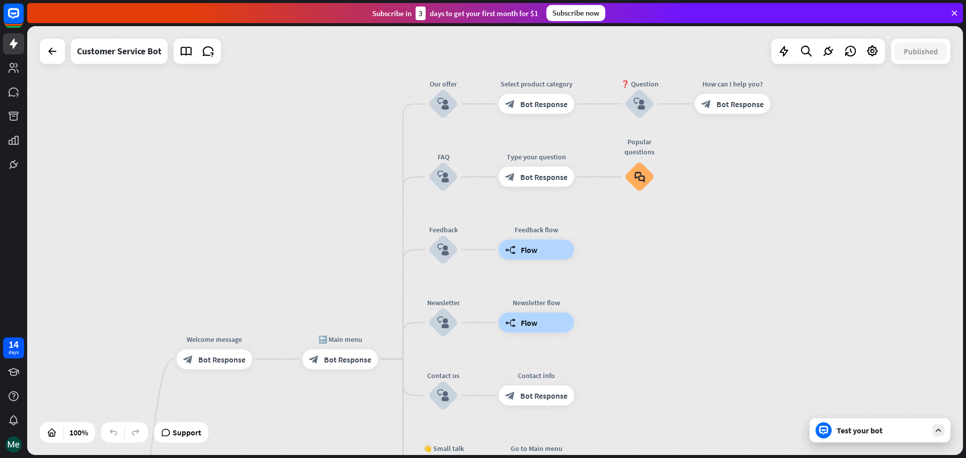
click at [690, 270] on div "home_2 Start point Welcome message block_bot_response Bot Response 🔙 Main menu …" at bounding box center [495, 240] width 936 height 429
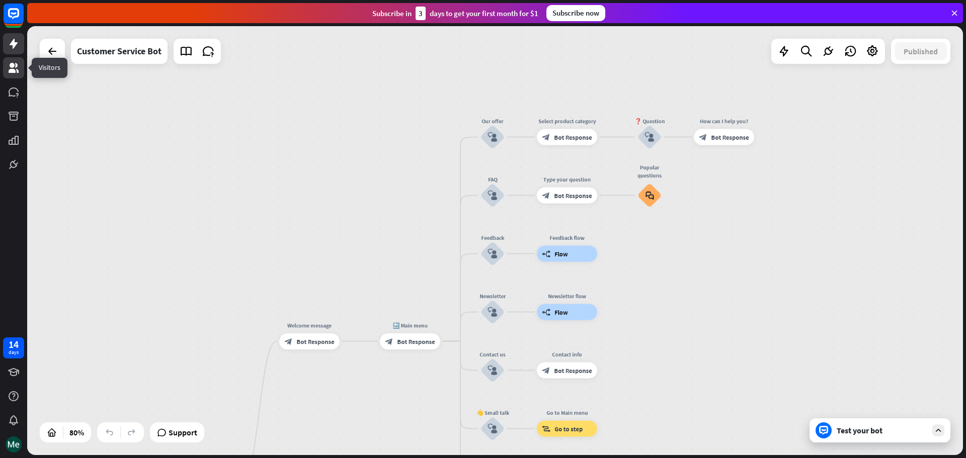
click at [21, 68] on link at bounding box center [13, 67] width 21 height 21
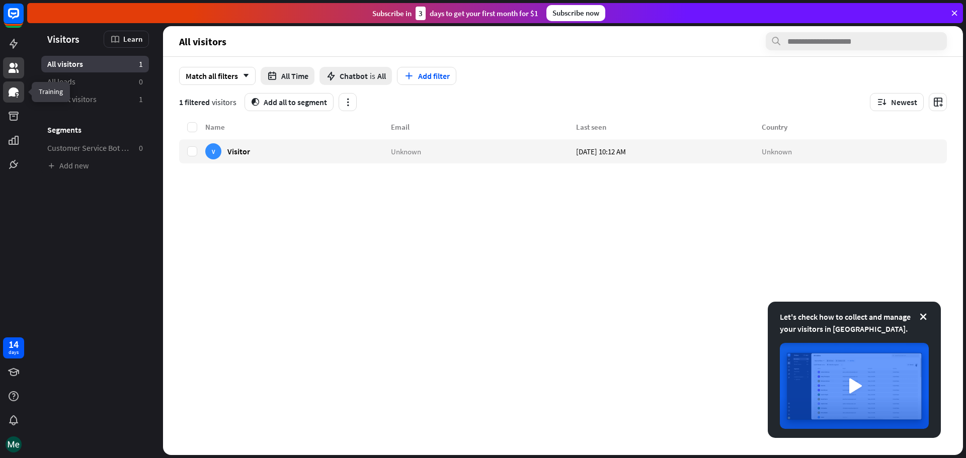
click at [16, 92] on icon at bounding box center [14, 92] width 10 height 9
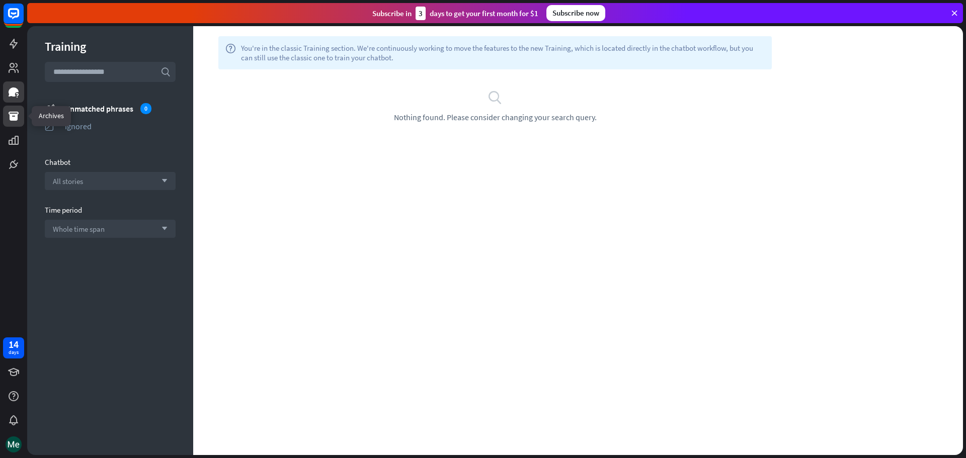
click at [16, 116] on icon at bounding box center [14, 116] width 10 height 9
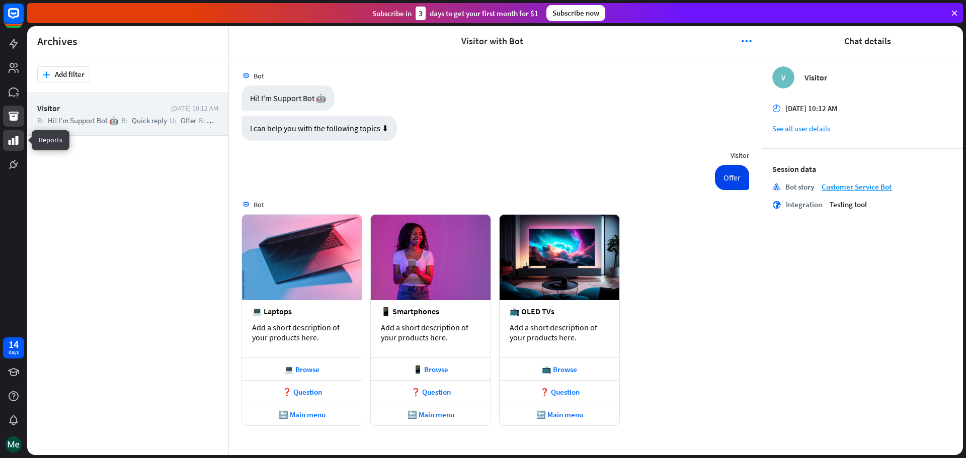
click at [17, 134] on link at bounding box center [13, 140] width 21 height 21
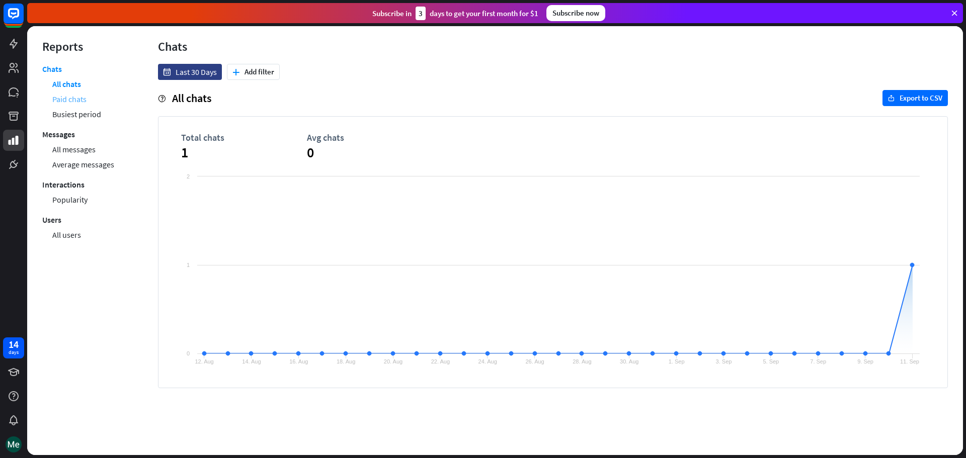
click at [81, 97] on link "Paid chats" at bounding box center [69, 99] width 34 height 15
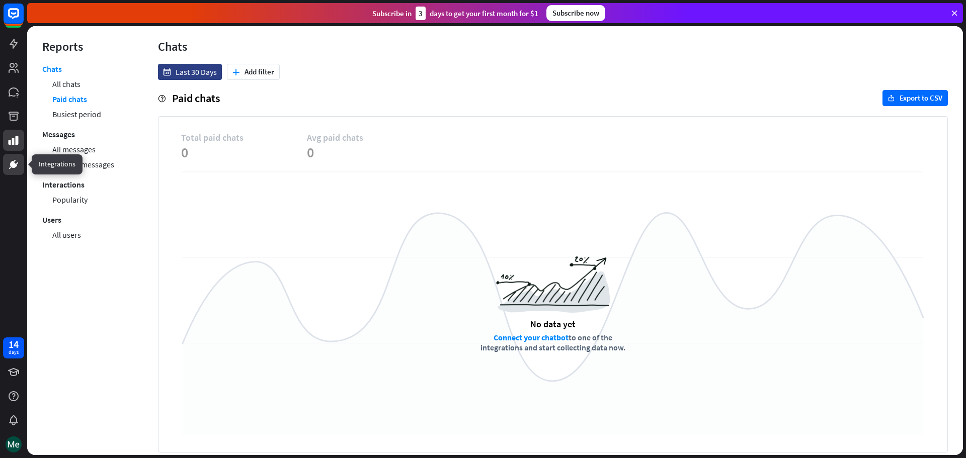
click at [8, 170] on icon at bounding box center [14, 164] width 12 height 12
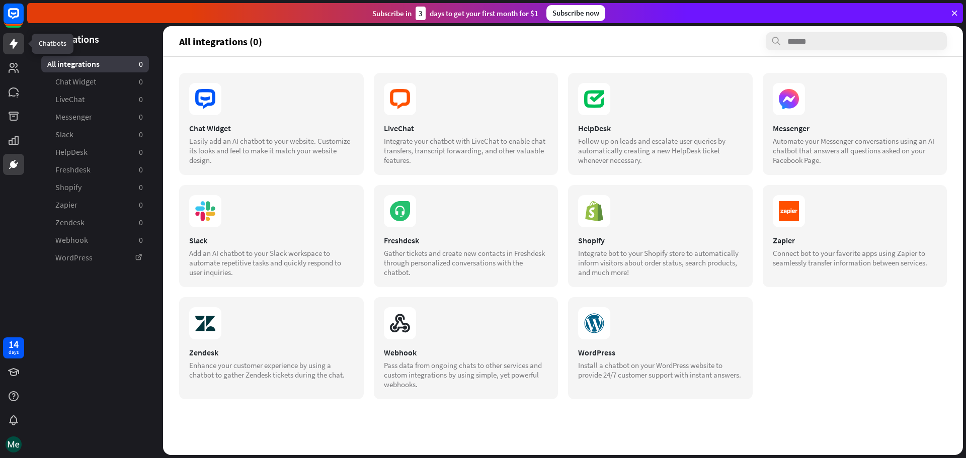
click at [17, 36] on link at bounding box center [13, 43] width 21 height 21
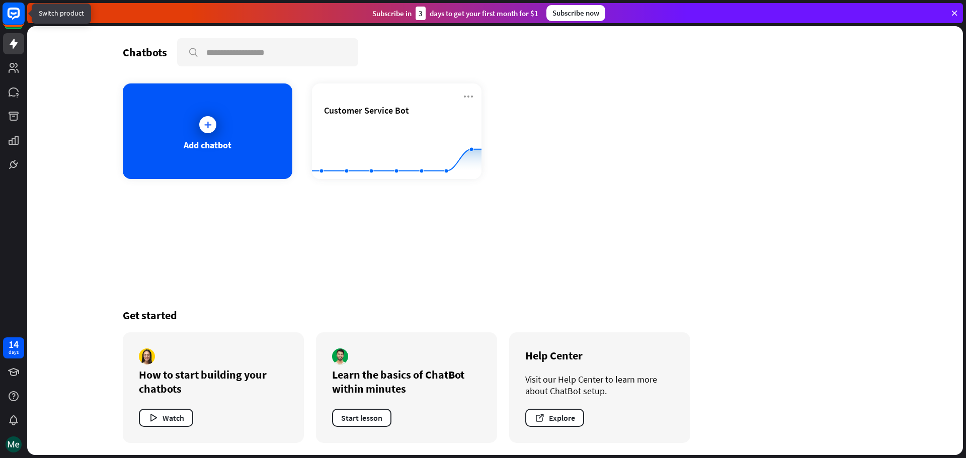
click at [14, 14] on icon at bounding box center [14, 13] width 6 height 3
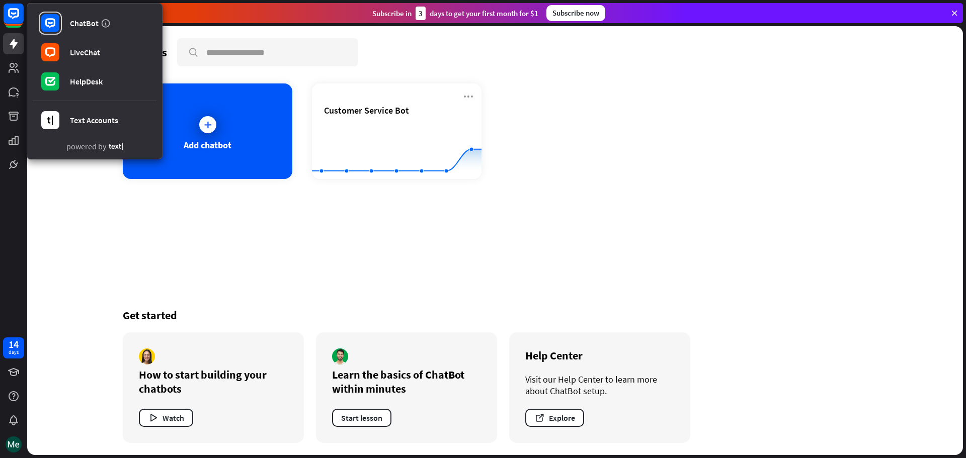
click at [438, 251] on div "Chatbots search Add chatbot Customer Service Bot Created with Highcharts 10.1.0…" at bounding box center [495, 240] width 805 height 429
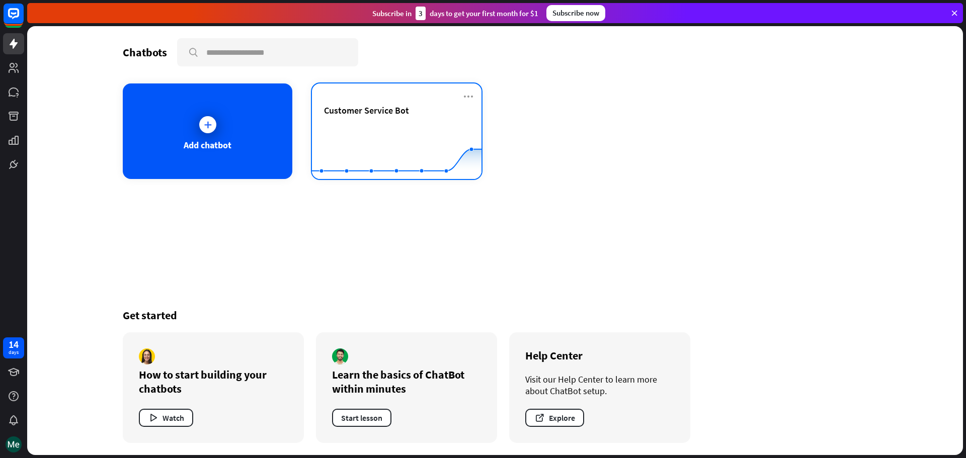
click at [401, 119] on div "Customer Service Bot" at bounding box center [396, 122] width 145 height 35
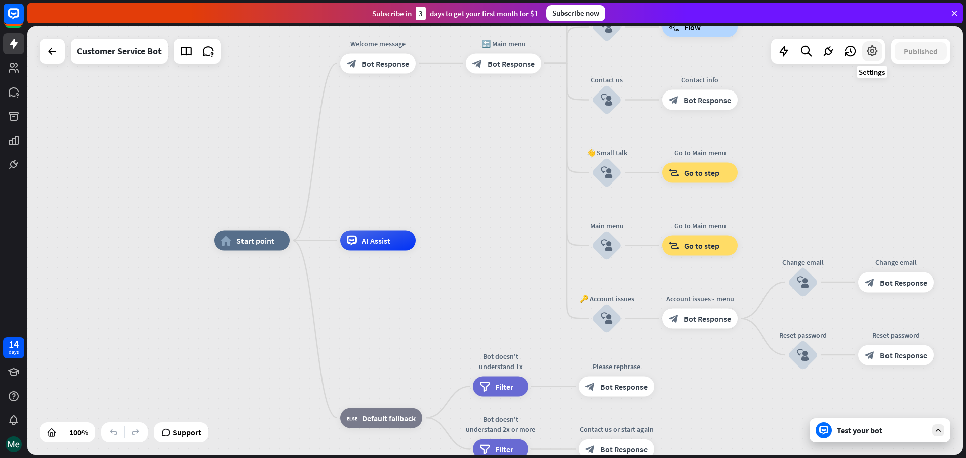
click at [876, 50] on icon at bounding box center [872, 51] width 13 height 13
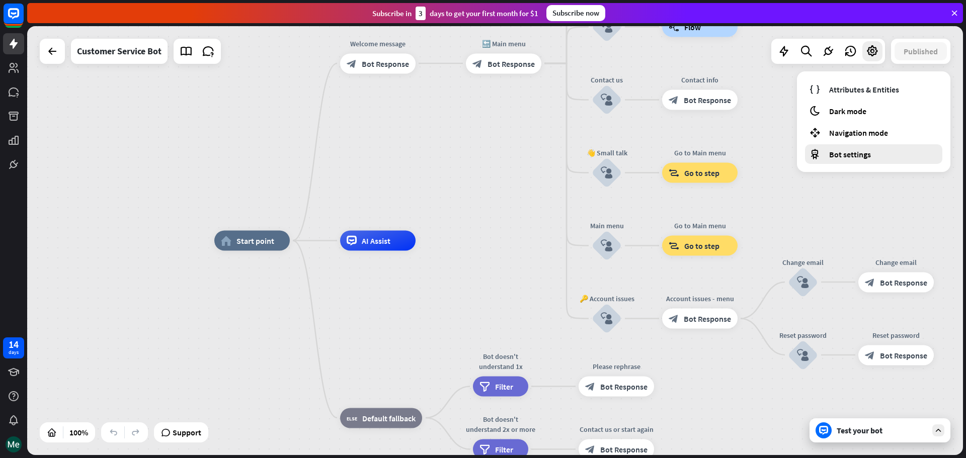
click at [861, 153] on span "Bot settings" at bounding box center [850, 154] width 42 height 10
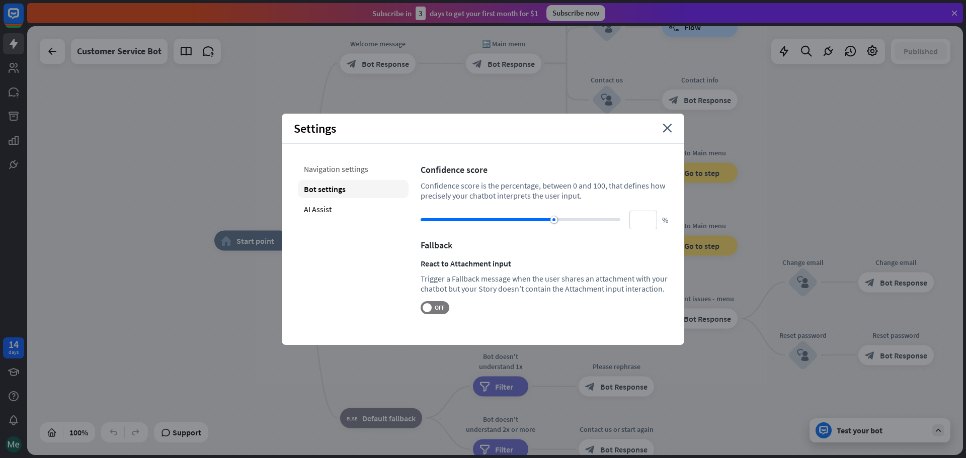
click at [329, 172] on div "Navigation settings" at bounding box center [353, 169] width 111 height 18
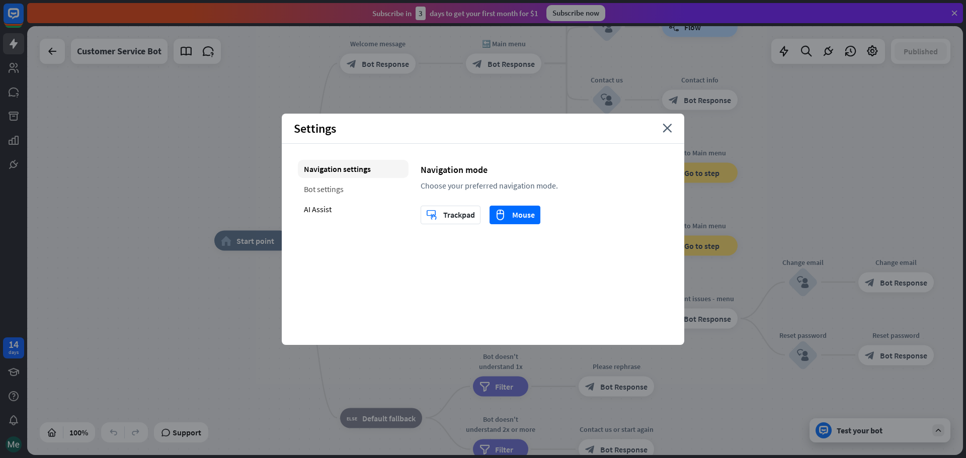
click at [327, 186] on div "Bot settings" at bounding box center [353, 189] width 111 height 18
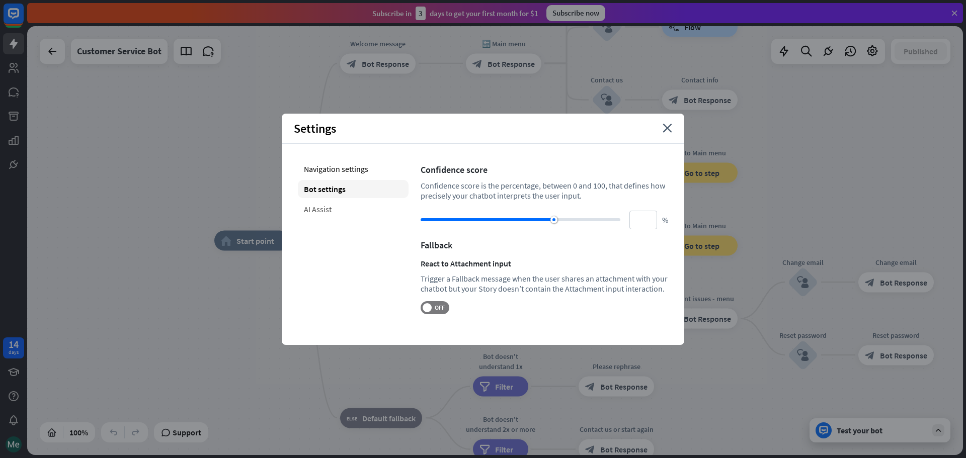
click at [322, 209] on div "AI Assist" at bounding box center [353, 209] width 111 height 18
type input "**"
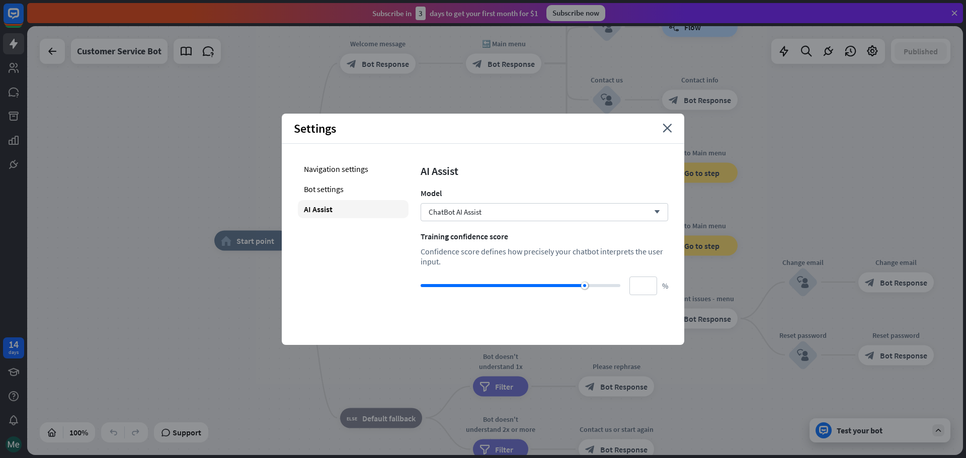
click at [671, 139] on div "Settings close" at bounding box center [483, 129] width 403 height 30
click at [668, 131] on icon "close" at bounding box center [668, 128] width 10 height 9
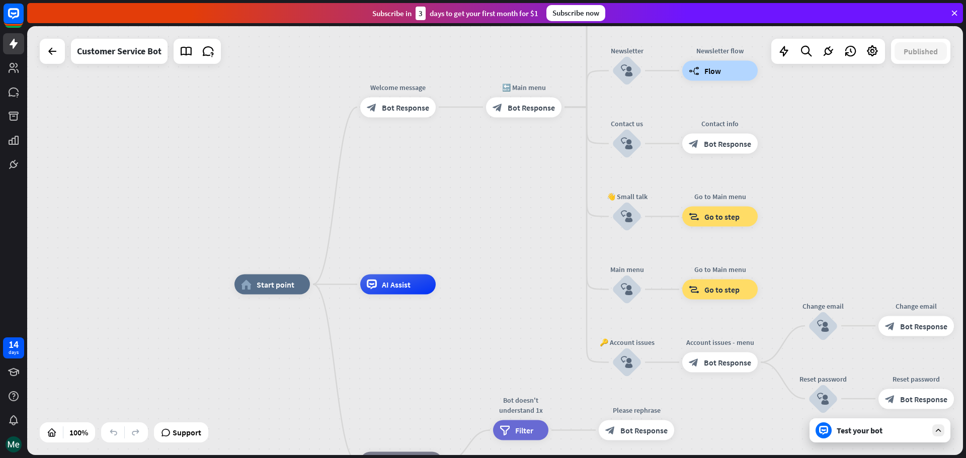
drag, startPoint x: 518, startPoint y: 141, endPoint x: 538, endPoint y: 185, distance: 48.6
click at [538, 185] on div "home_2 Start point Welcome message block_bot_response Bot Response 🔙 Main menu …" at bounding box center [495, 240] width 936 height 429
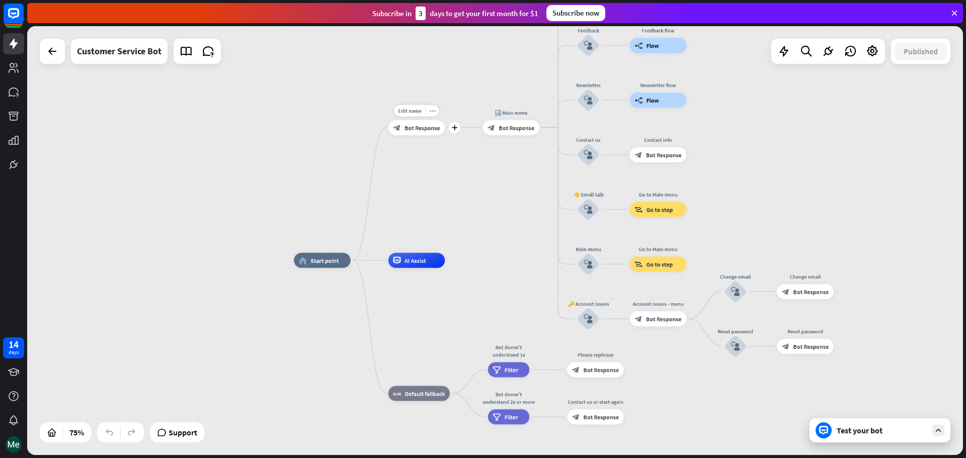
click at [417, 130] on span "Bot Response" at bounding box center [423, 128] width 36 height 8
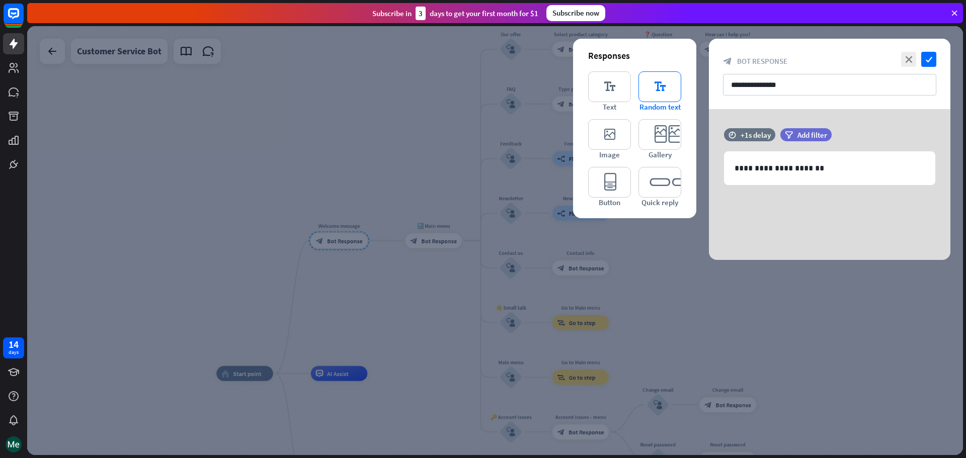
click at [643, 87] on icon "editor_text" at bounding box center [659, 86] width 43 height 31
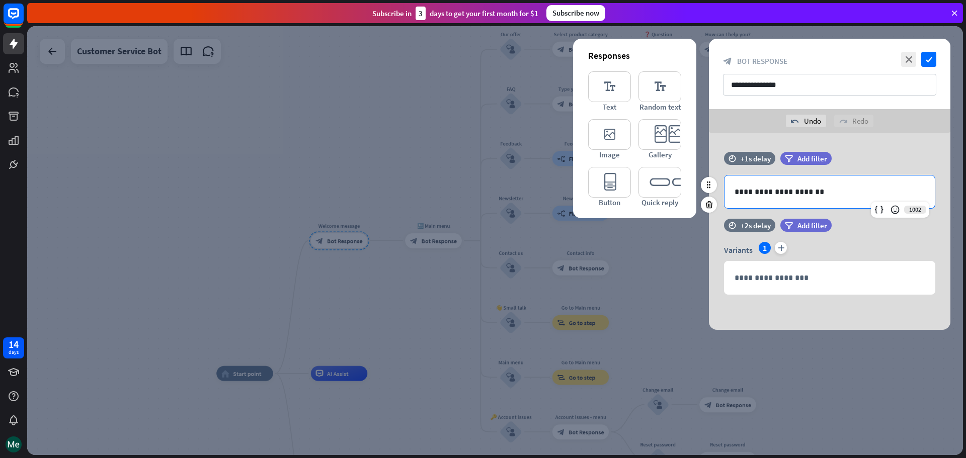
click at [776, 194] on p "**********" at bounding box center [830, 192] width 190 height 13
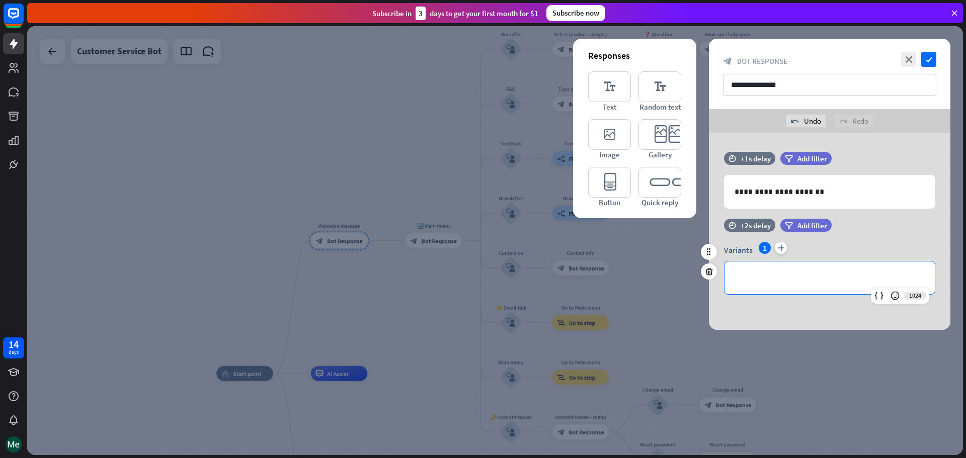
click at [765, 279] on p "**********" at bounding box center [830, 278] width 190 height 13
click at [910, 56] on icon "close" at bounding box center [908, 59] width 15 height 15
